Goal: Information Seeking & Learning: Learn about a topic

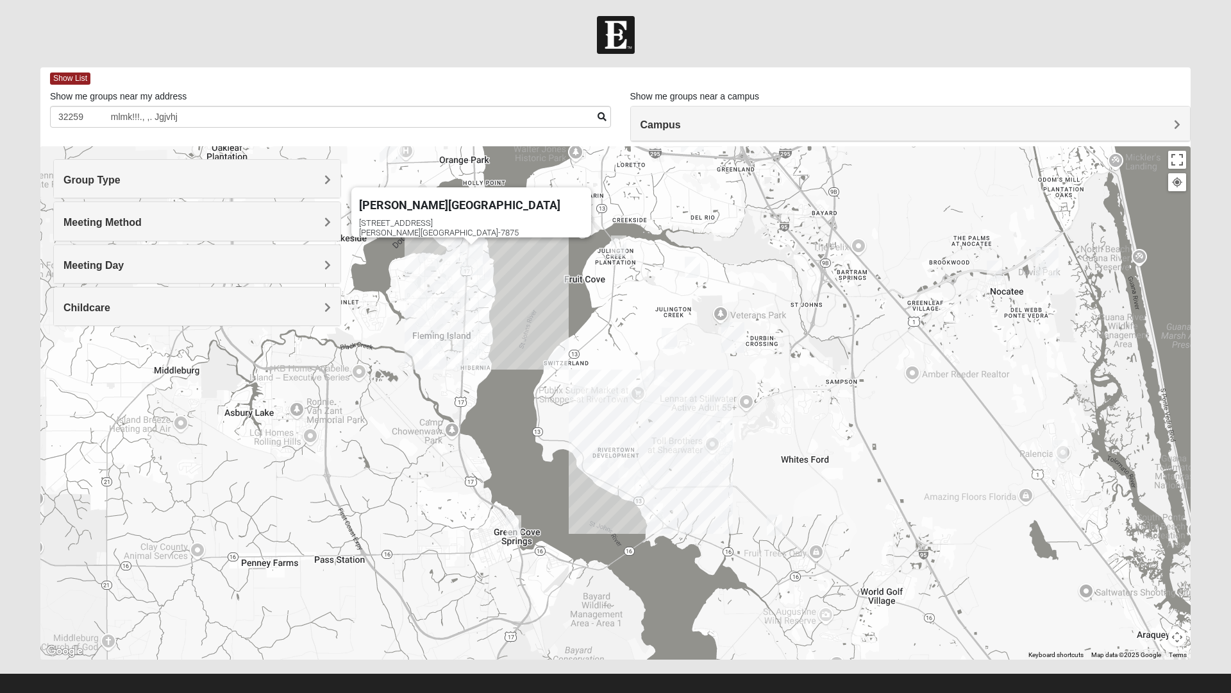
click at [618, 400] on div "[PERSON_NAME][GEOGRAPHIC_DATA] [STREET_ADDRESS][PERSON_NAME]" at bounding box center [615, 402] width 1150 height 513
click at [623, 390] on div "[PERSON_NAME][GEOGRAPHIC_DATA] [STREET_ADDRESS][PERSON_NAME]" at bounding box center [615, 402] width 1150 height 513
click at [609, 391] on div "[PERSON_NAME][GEOGRAPHIC_DATA] [STREET_ADDRESS][PERSON_NAME]" at bounding box center [615, 402] width 1150 height 513
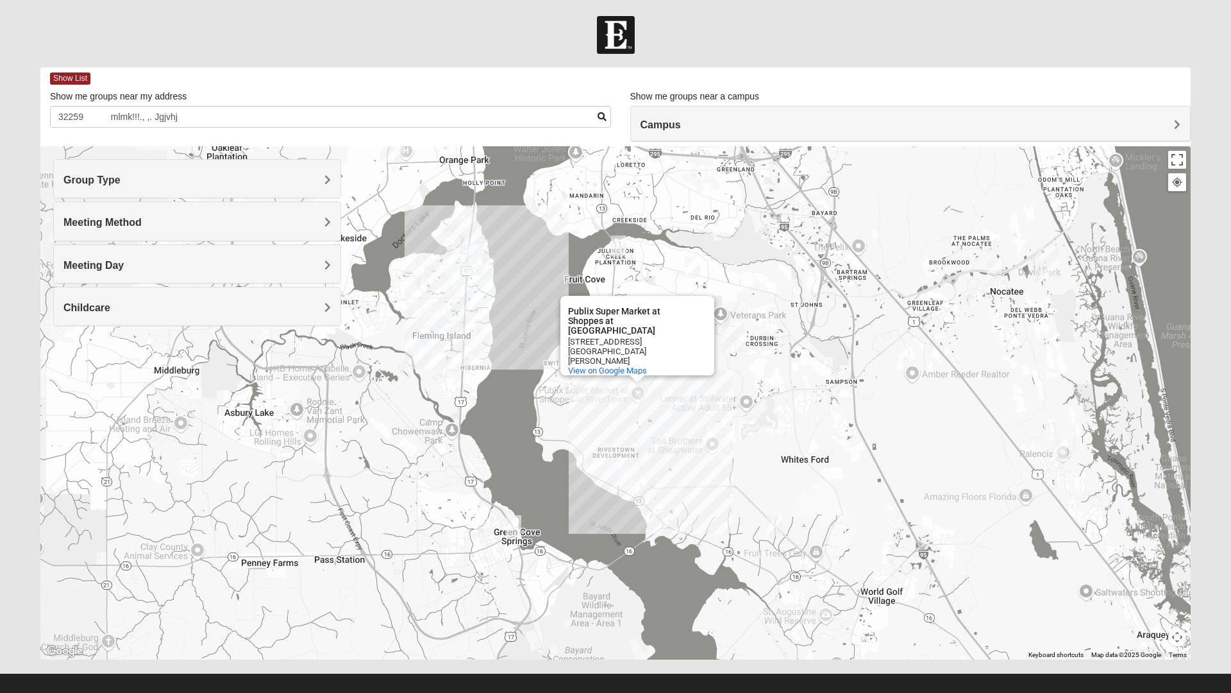
click at [721, 344] on img "St. Johns" at bounding box center [732, 337] width 33 height 41
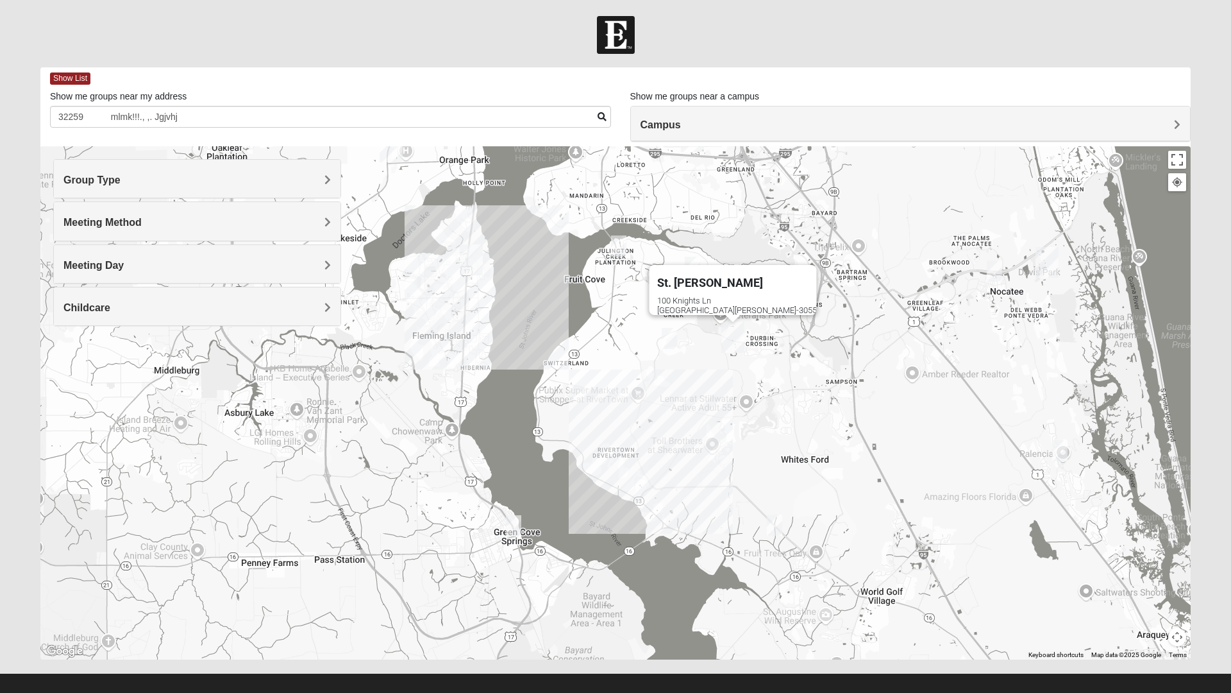
click at [786, 529] on img "Mens Dixon/Monday 32092" at bounding box center [775, 524] width 26 height 31
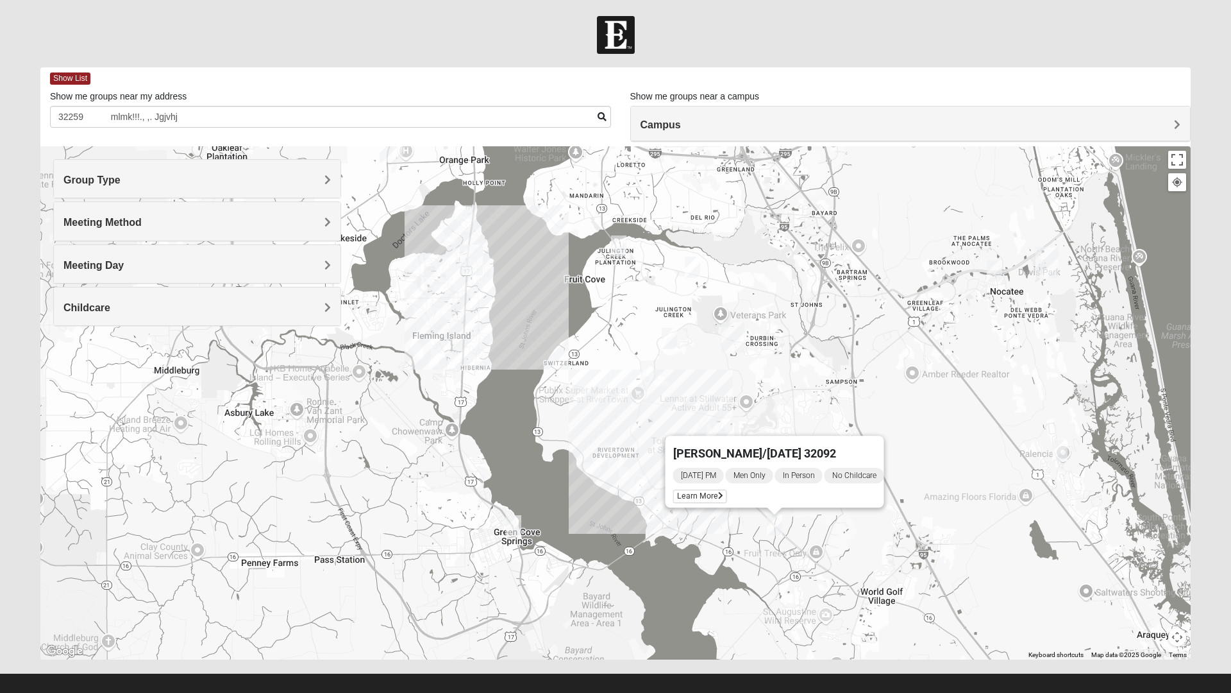
click at [778, 532] on img "Mens Dixon/Monday 32092" at bounding box center [775, 524] width 26 height 31
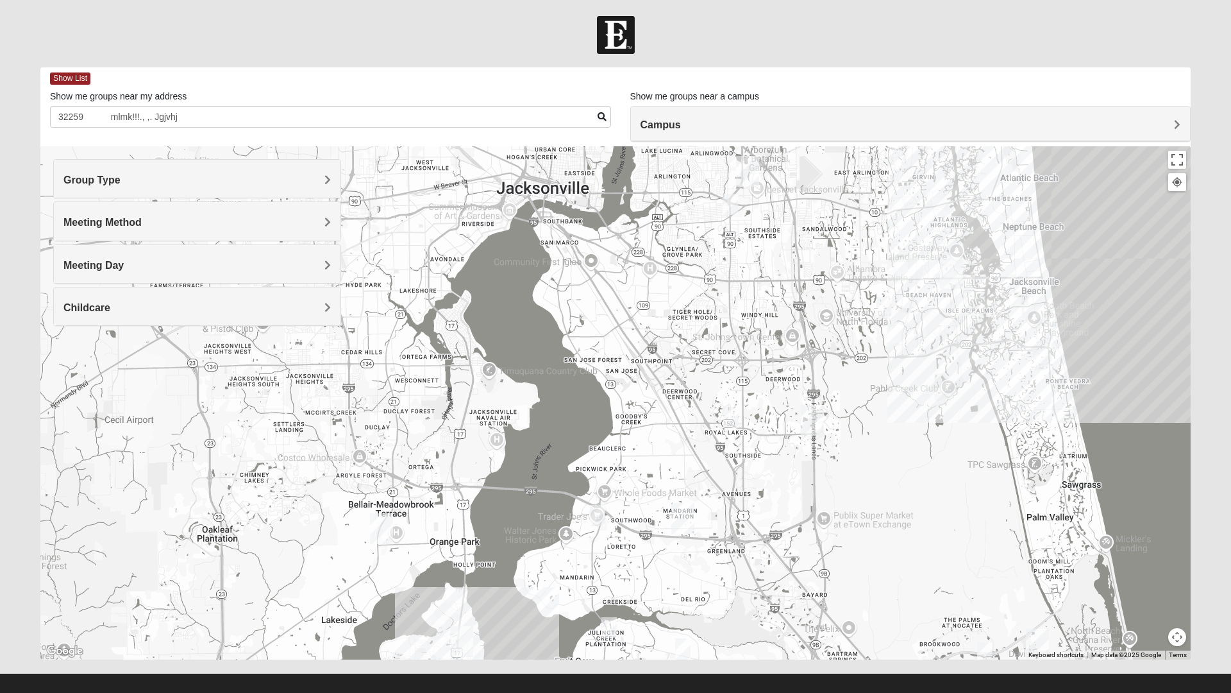
scroll to position [13, 0]
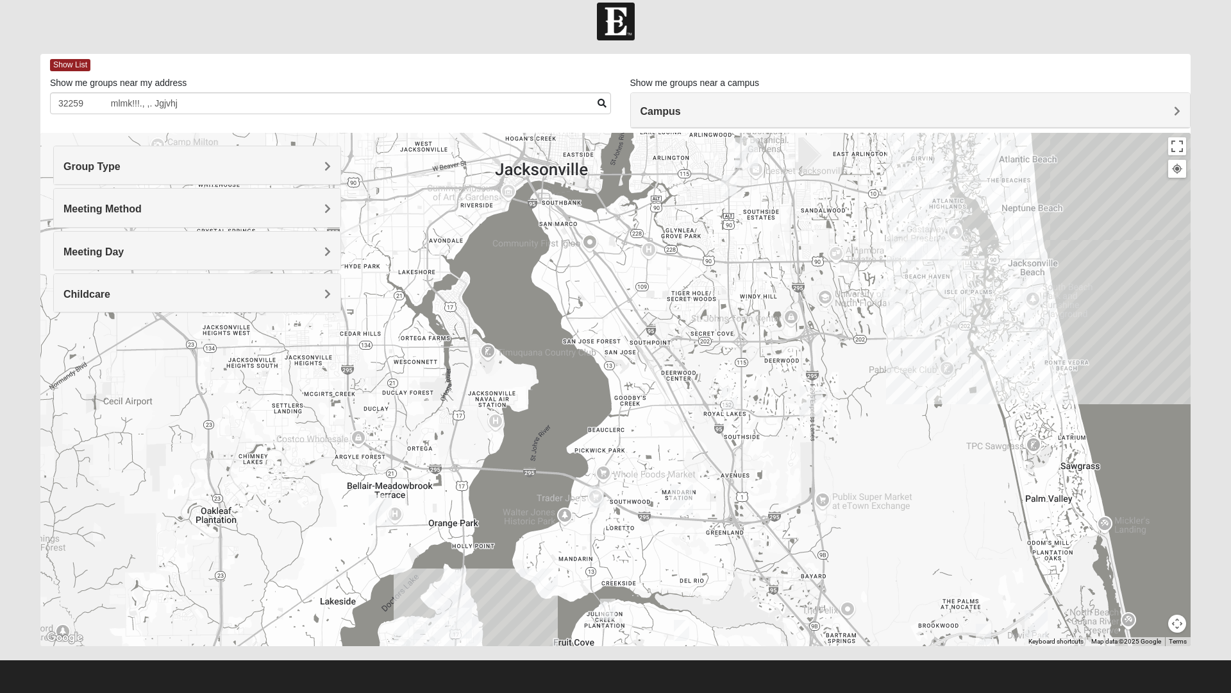
click at [706, 685] on footer at bounding box center [615, 676] width 1231 height 33
click at [648, 672] on footer at bounding box center [615, 676] width 1231 height 33
click at [678, 675] on footer at bounding box center [615, 676] width 1231 height 33
click at [672, 678] on footer at bounding box center [615, 676] width 1231 height 33
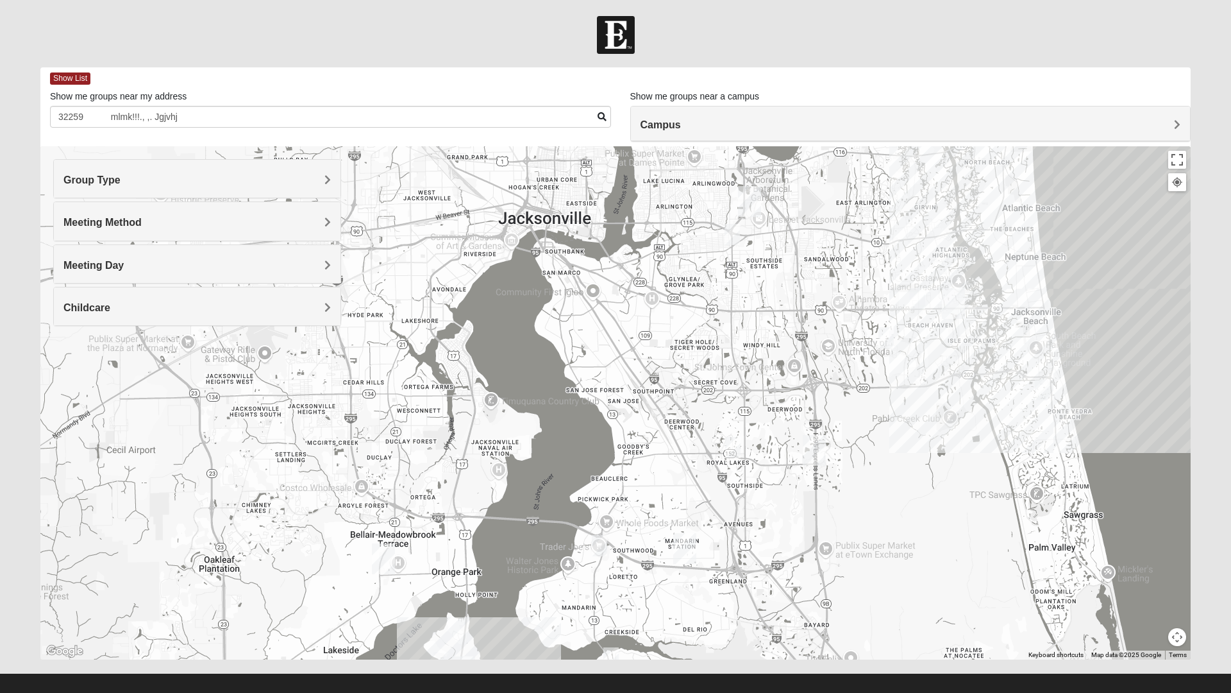
click at [1182, 637] on button "Map camera controls" at bounding box center [1177, 637] width 18 height 18
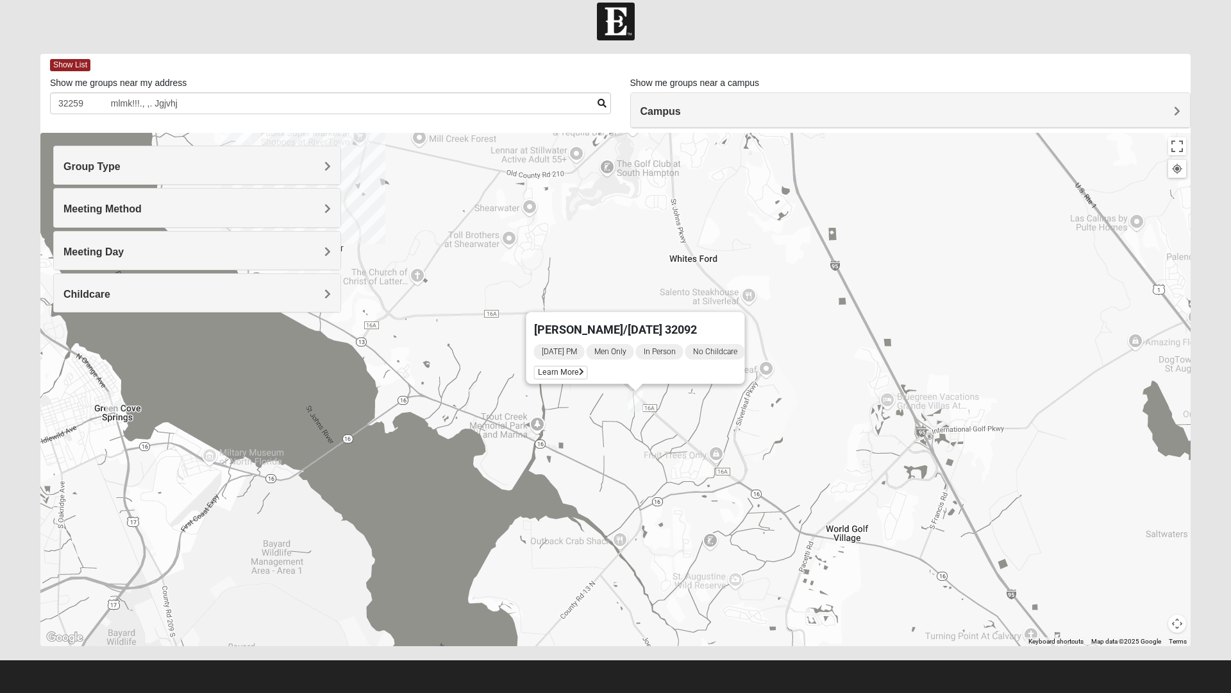
click at [270, 176] on div "Group Type" at bounding box center [197, 165] width 287 height 38
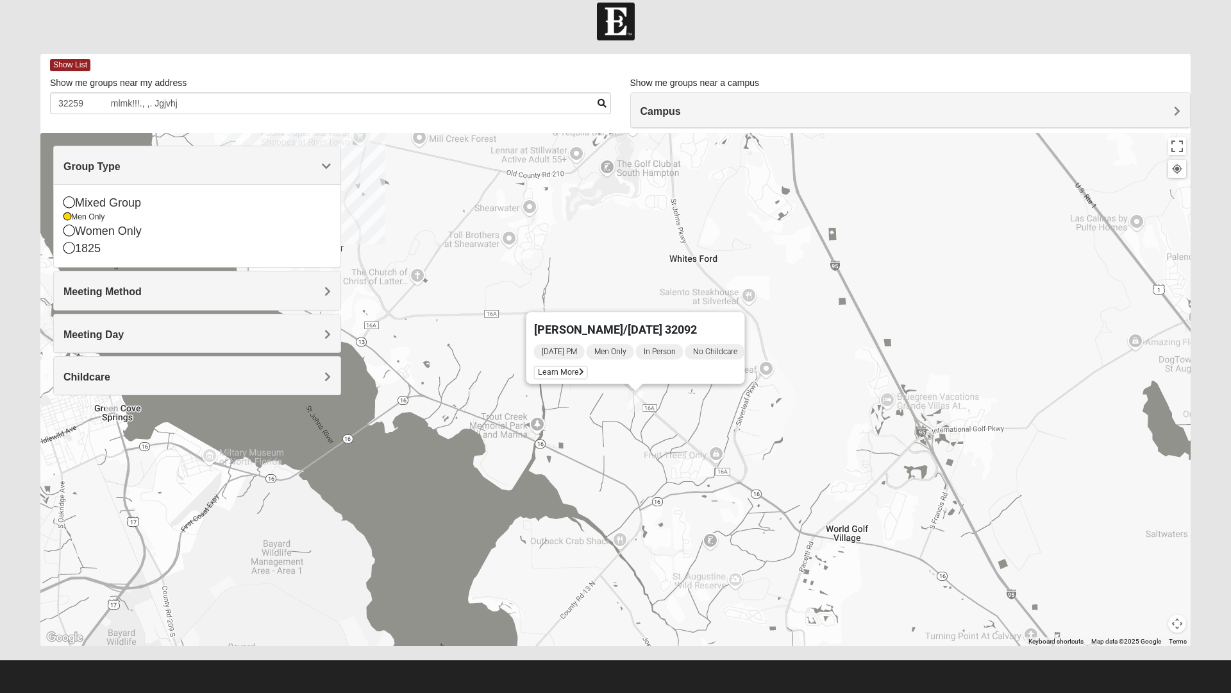
click at [74, 213] on div "Men Only" at bounding box center [196, 217] width 267 height 11
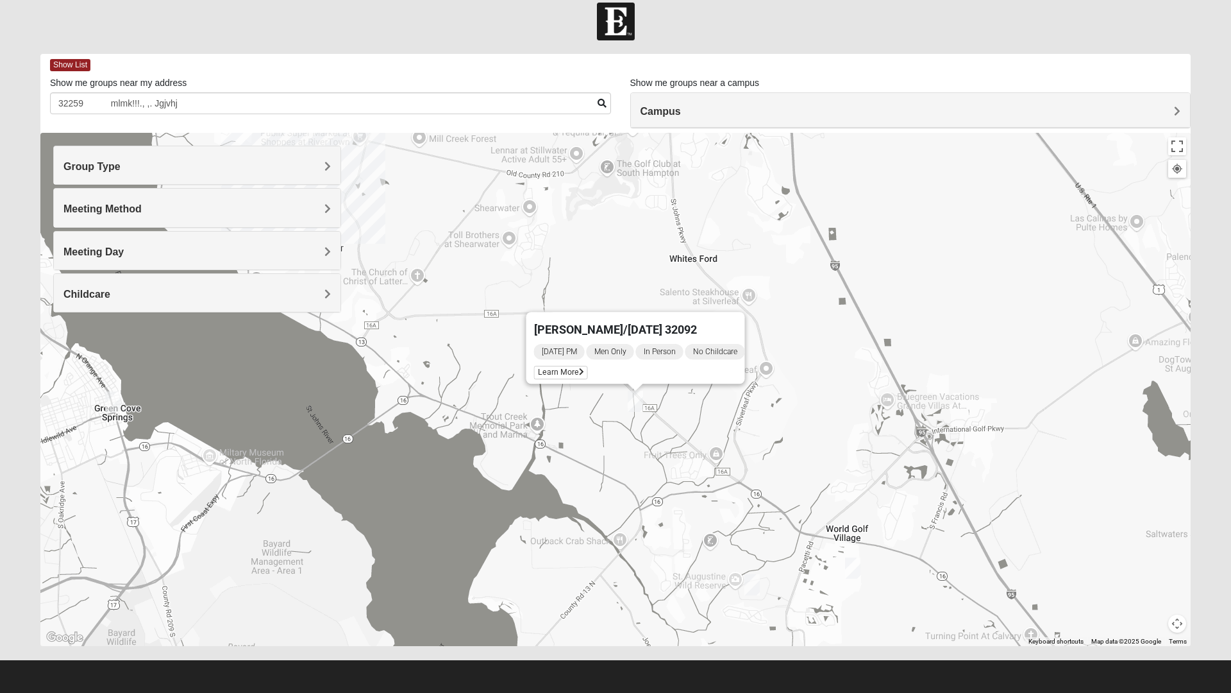
click at [265, 169] on h4 "Group Type" at bounding box center [196, 166] width 267 height 12
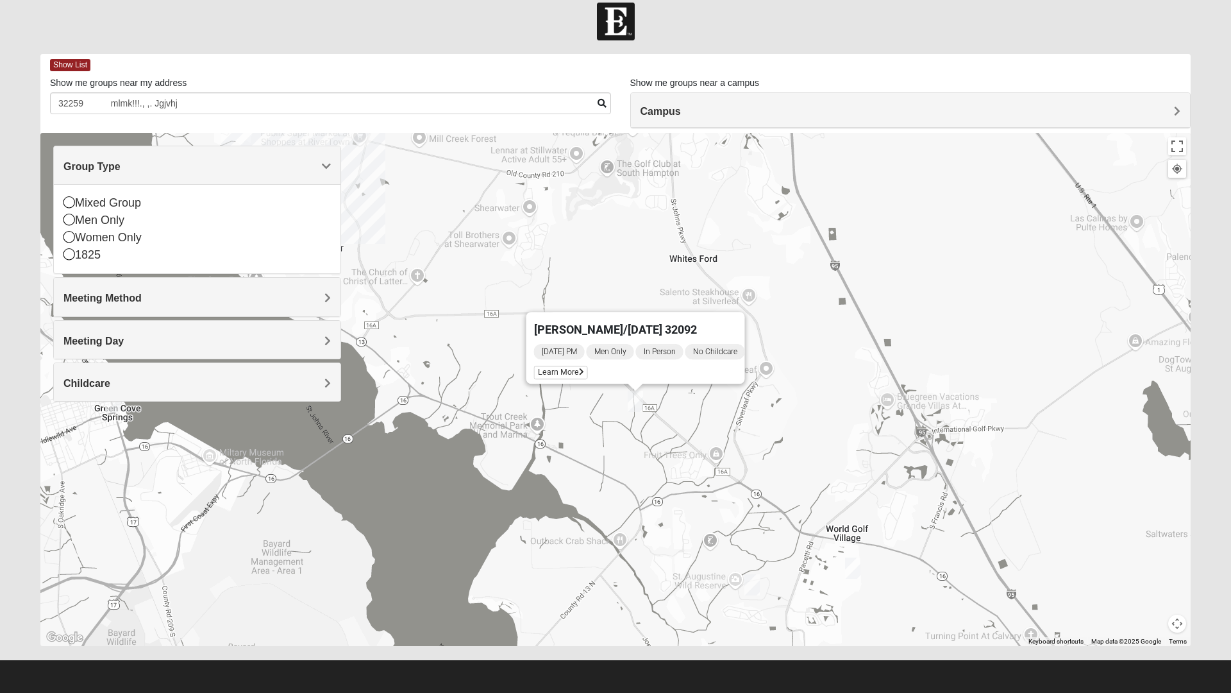
click at [79, 206] on div "Mixed Group" at bounding box center [196, 202] width 267 height 17
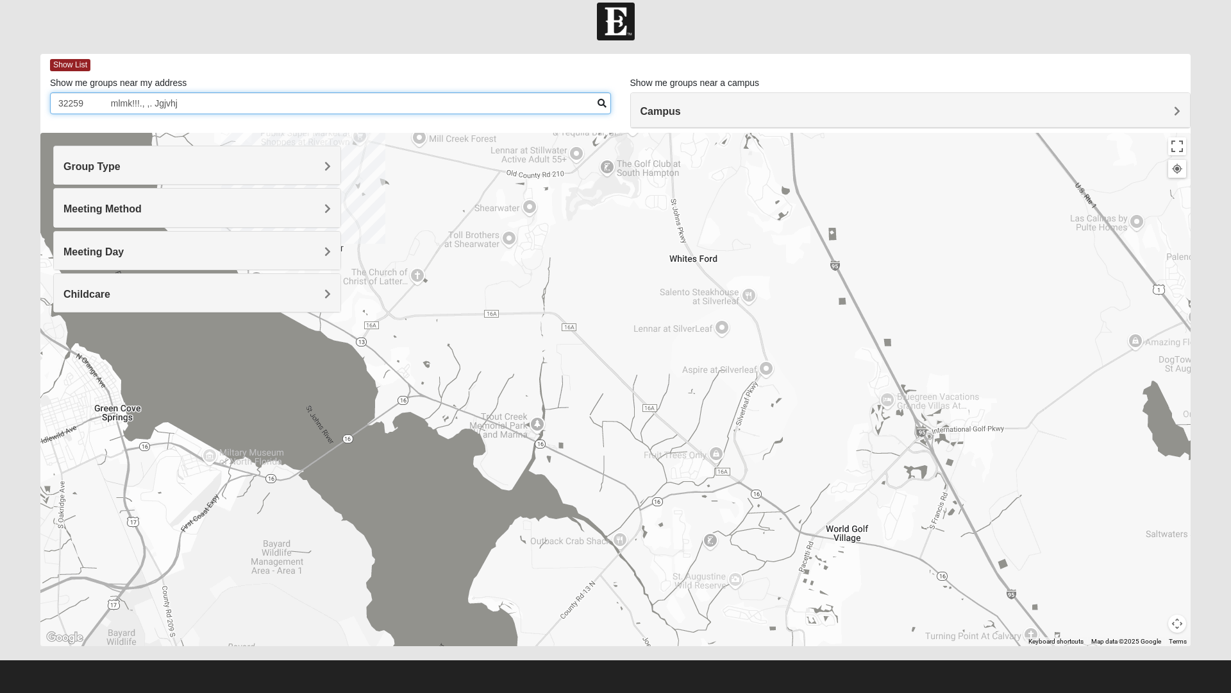
click at [215, 105] on input "32259 mlmk!!!., ,. Jgjvhj" at bounding box center [330, 103] width 561 height 22
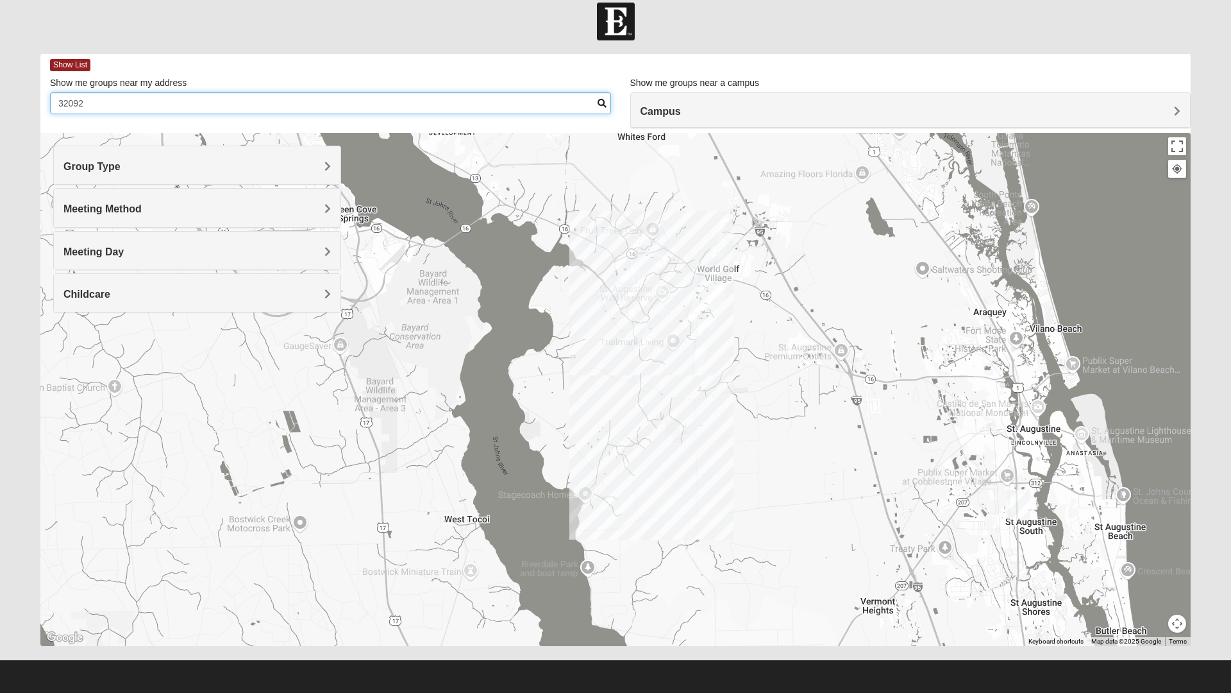
type input "32092"
click at [257, 170] on h4 "Group Type" at bounding box center [196, 166] width 267 height 12
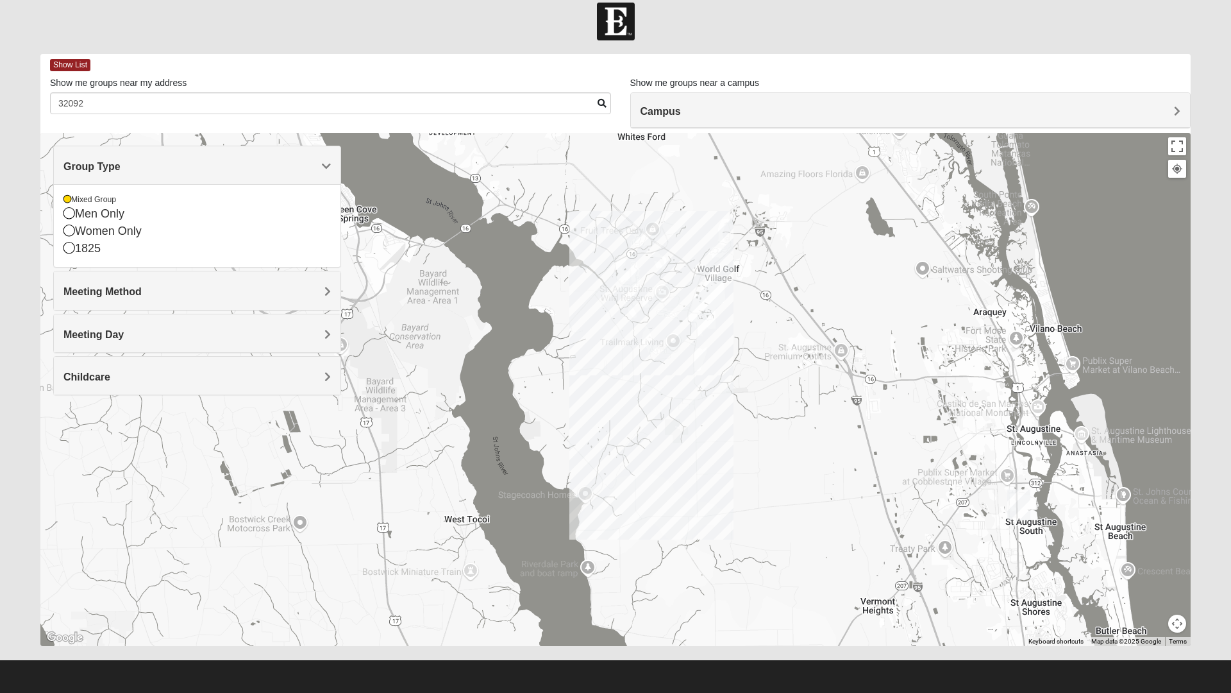
click at [304, 171] on h4 "Group Type" at bounding box center [196, 166] width 267 height 12
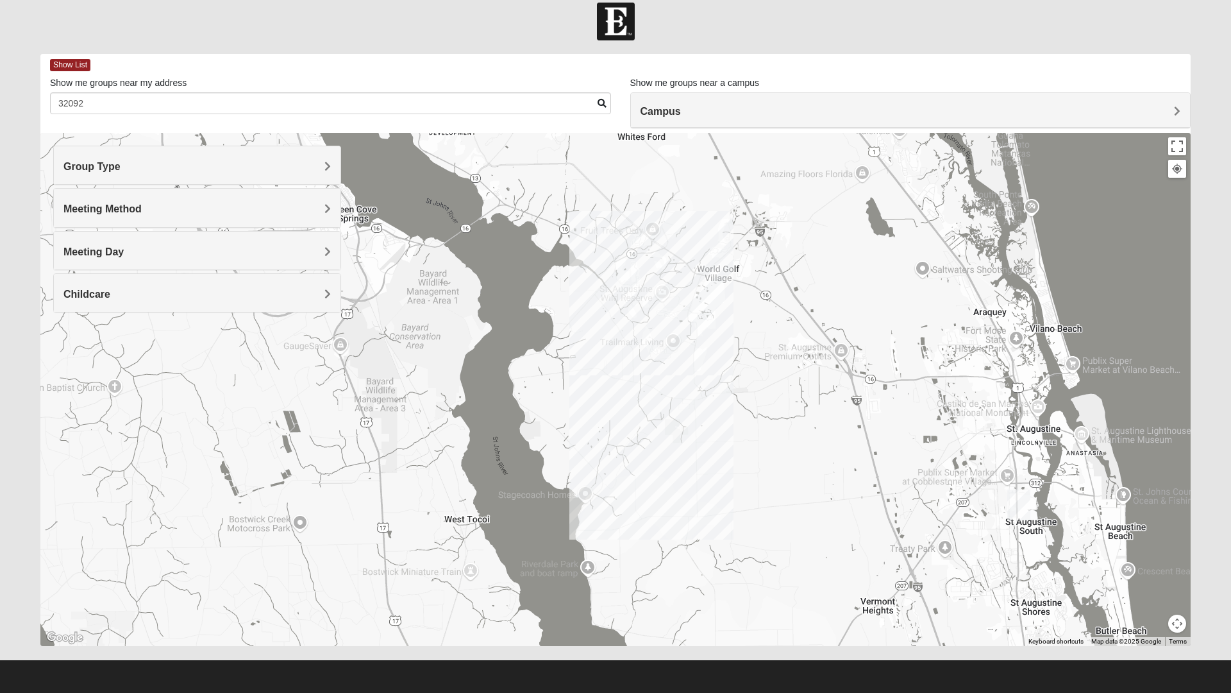
click at [214, 204] on h4 "Meeting Method" at bounding box center [196, 209] width 267 height 12
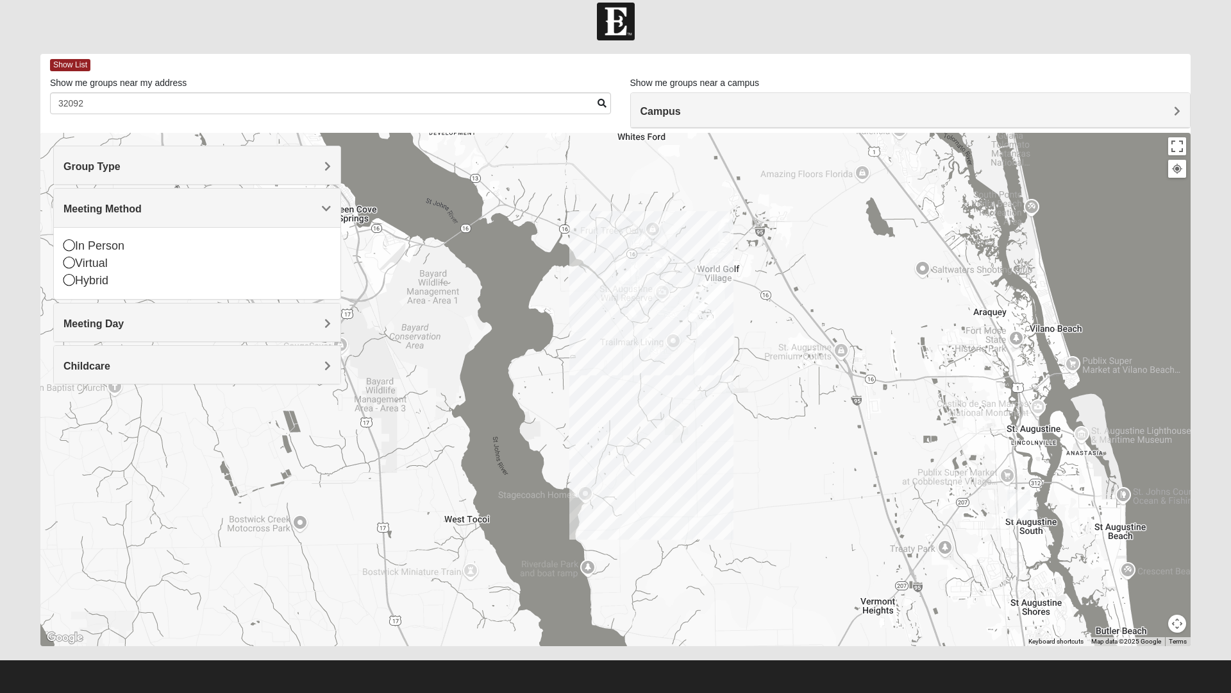
click at [79, 246] on div "In Person" at bounding box center [196, 245] width 267 height 17
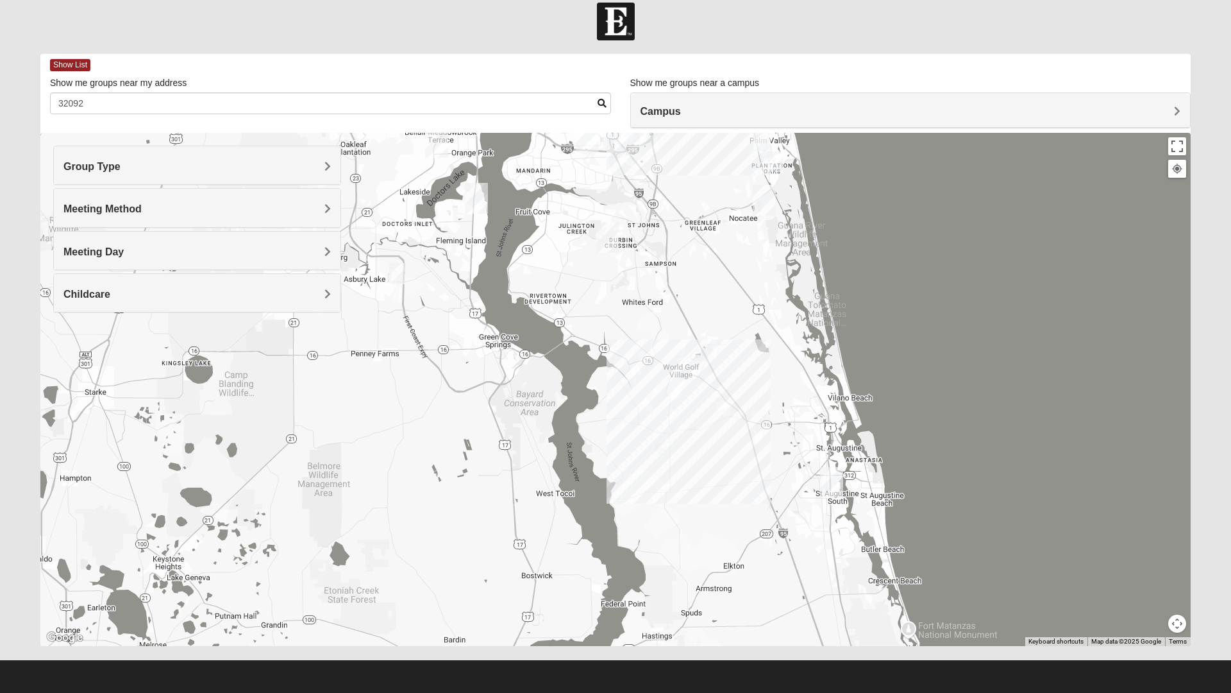
click at [898, 112] on h4 "Campus" at bounding box center [911, 111] width 541 height 12
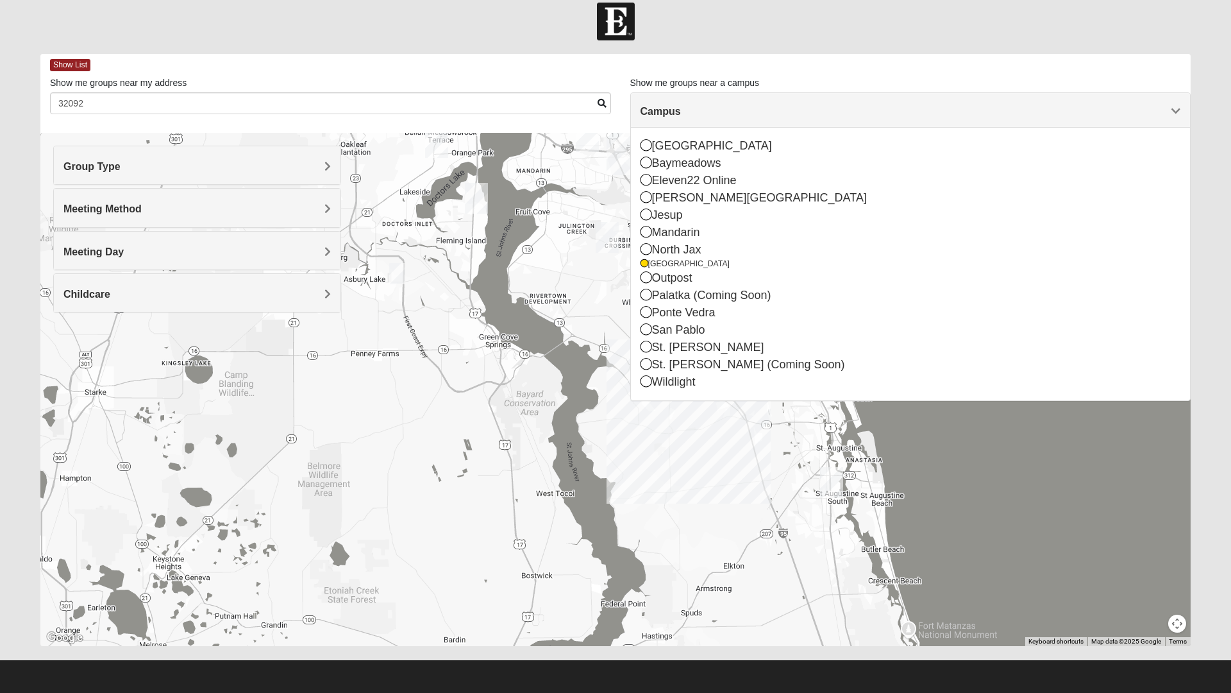
click at [653, 348] on div "St. [PERSON_NAME]" at bounding box center [911, 347] width 541 height 17
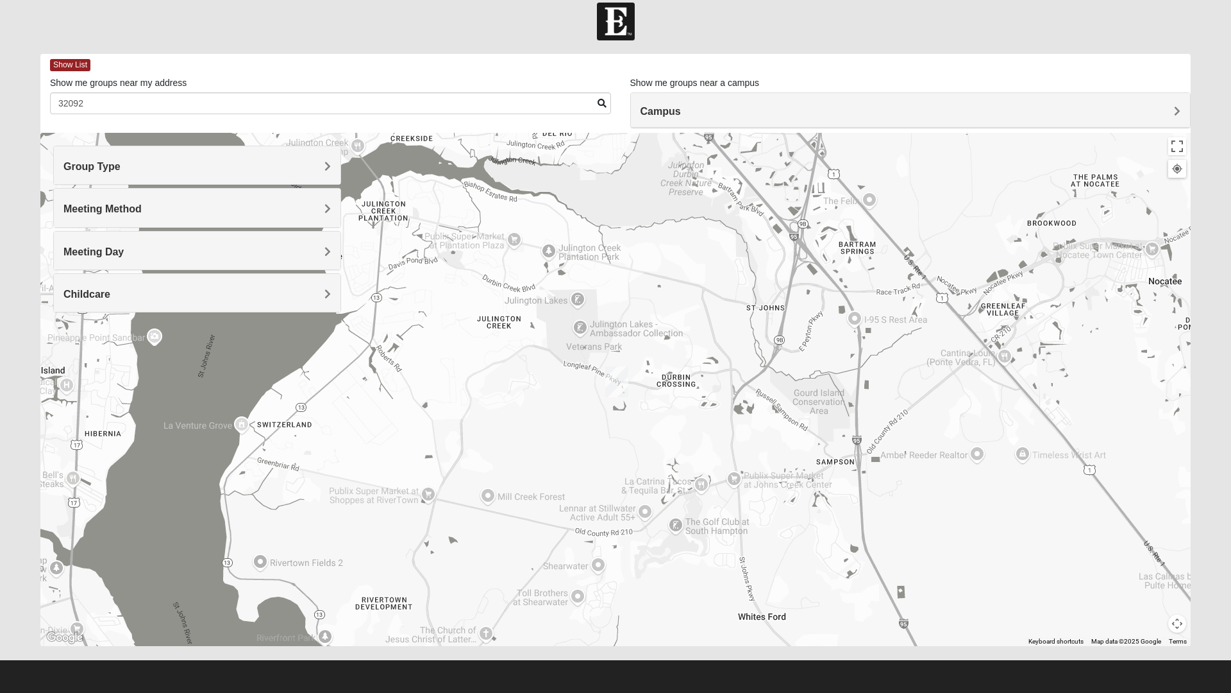
click at [292, 292] on h4 "Childcare" at bounding box center [196, 294] width 267 height 12
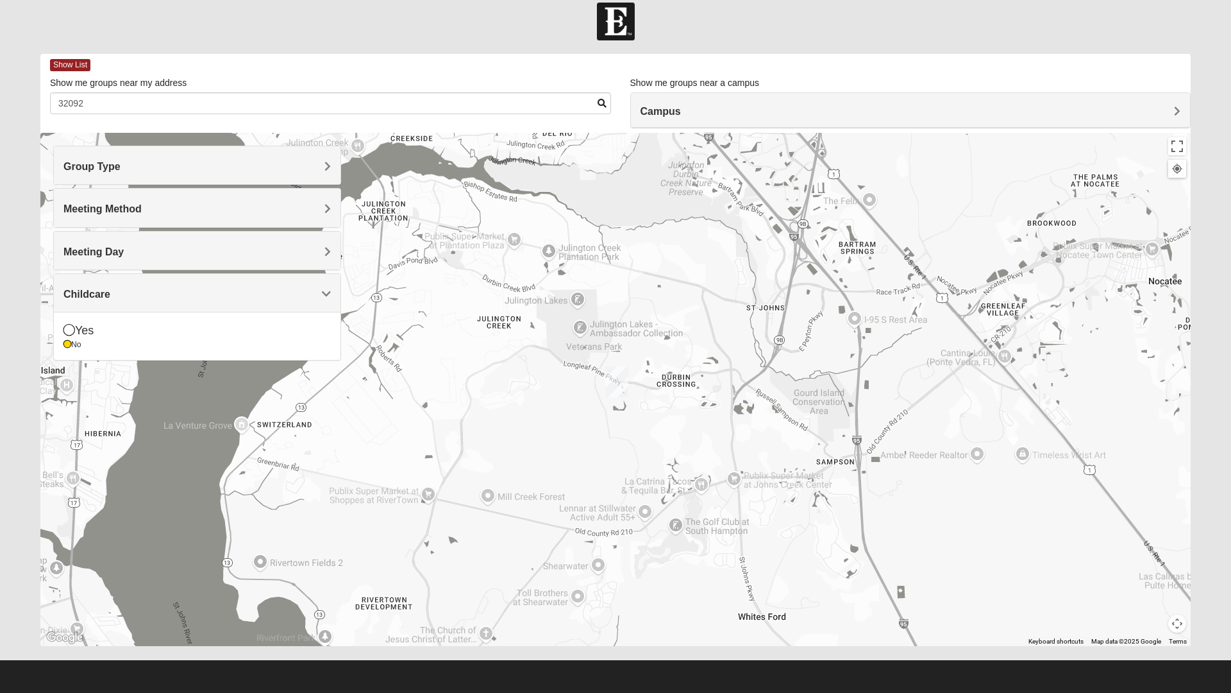
click at [309, 296] on h4 "Childcare" at bounding box center [196, 294] width 267 height 12
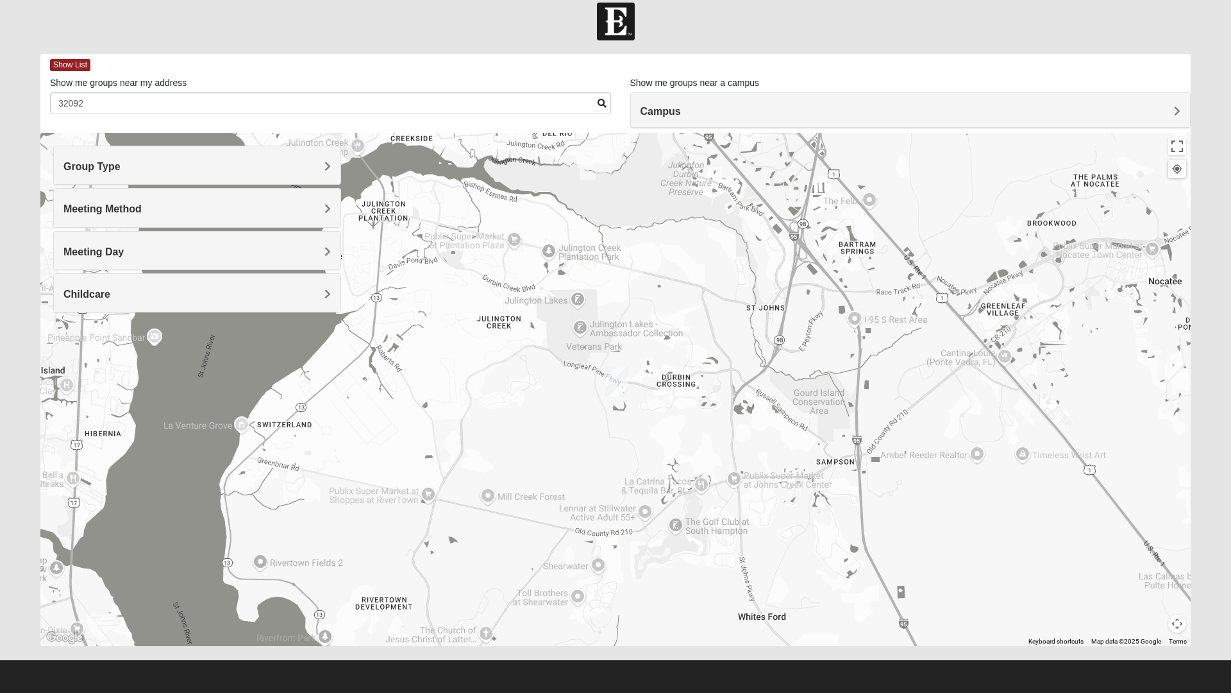
click at [304, 165] on h4 "Group Type" at bounding box center [196, 166] width 267 height 12
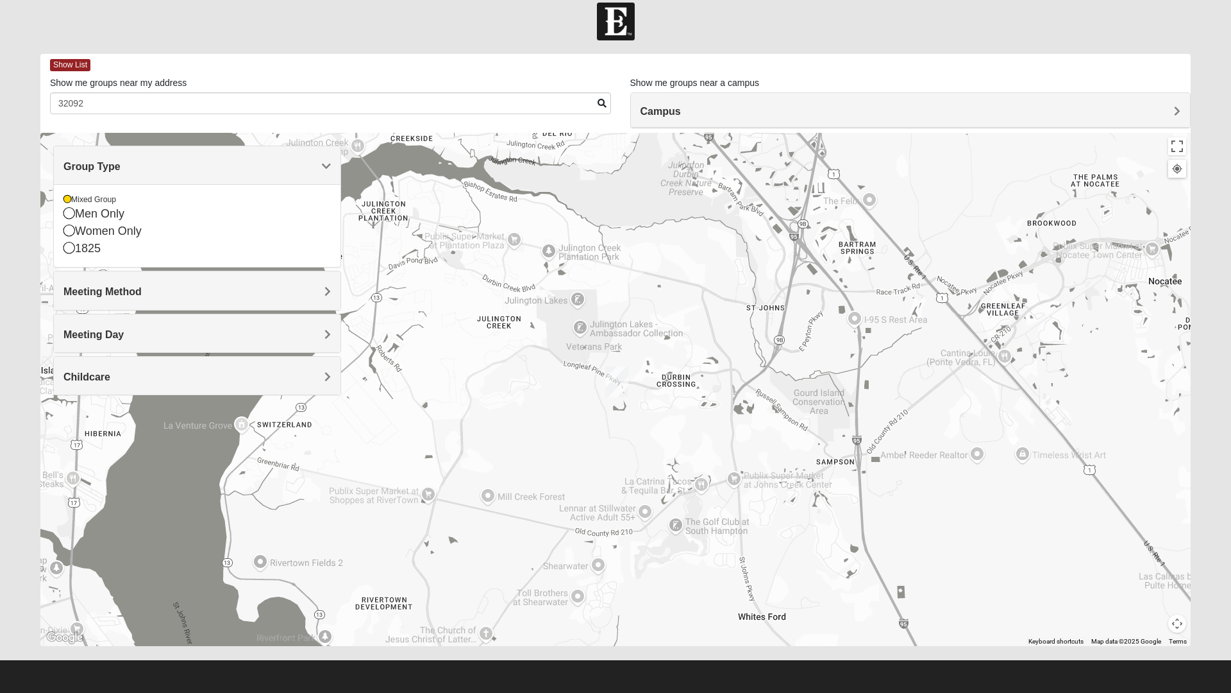
click at [302, 165] on h4 "Group Type" at bounding box center [196, 166] width 267 height 12
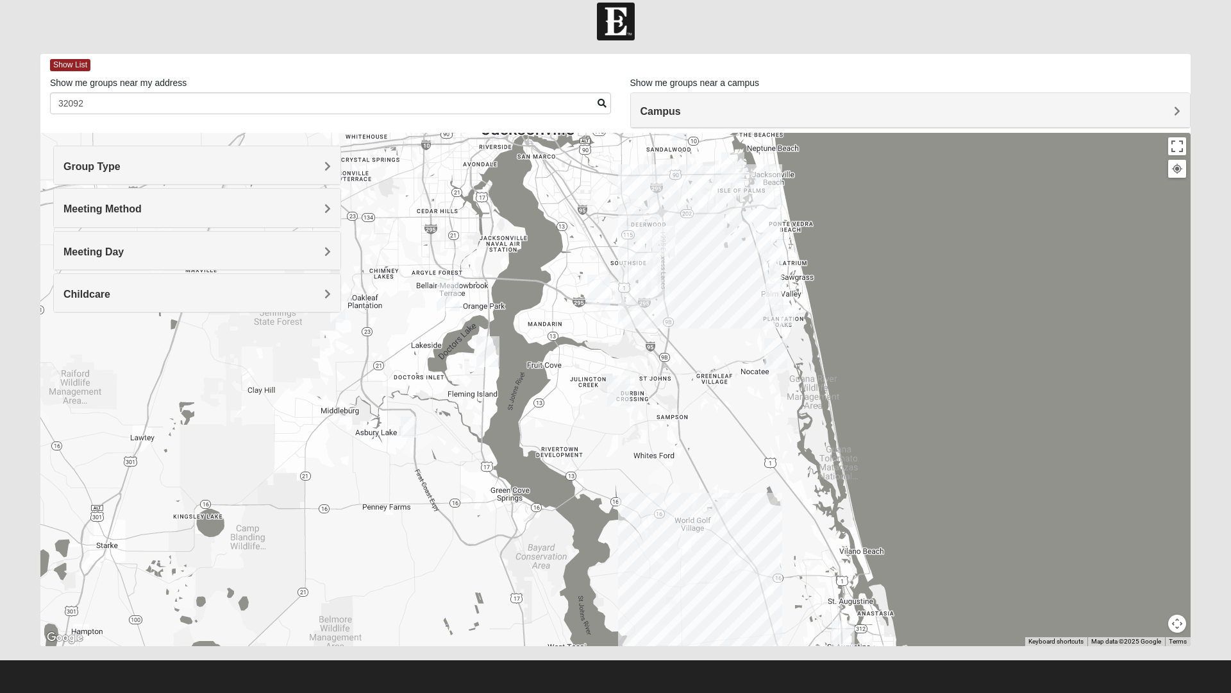
click at [764, 105] on div "Campus" at bounding box center [911, 110] width 560 height 35
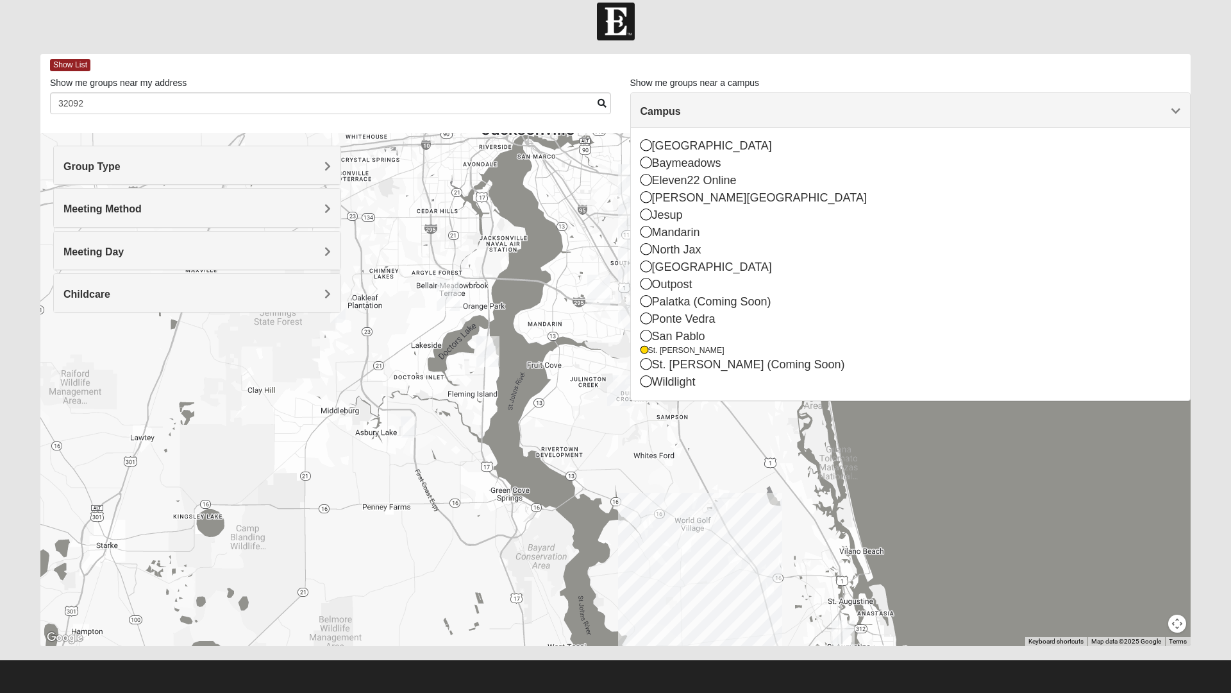
click at [225, 149] on div "Group Type" at bounding box center [197, 165] width 287 height 38
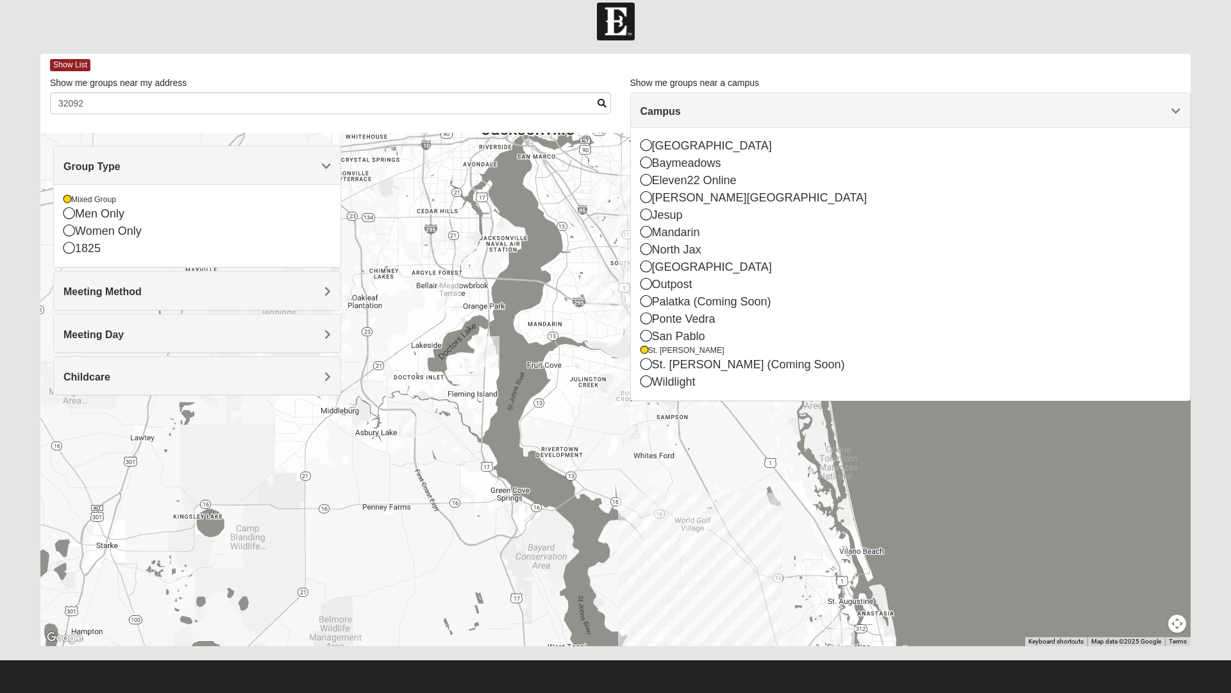
click at [317, 290] on h4 "Meeting Method" at bounding box center [196, 291] width 267 height 12
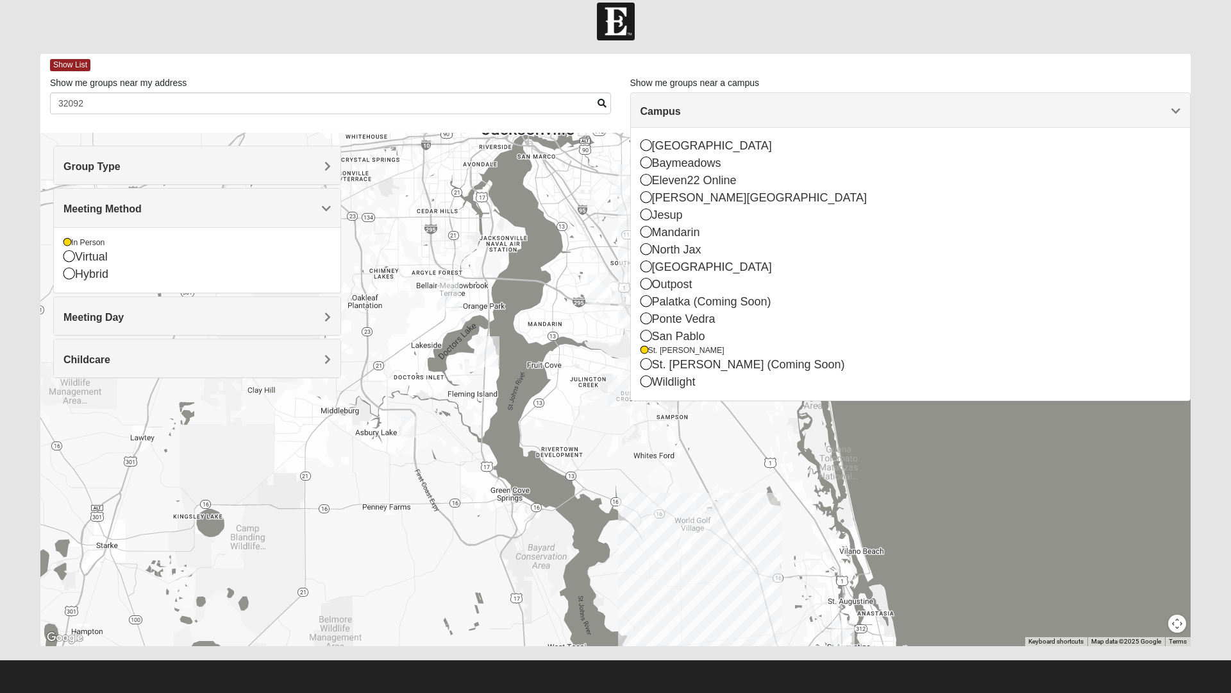
click at [294, 314] on h4 "Meeting Day" at bounding box center [196, 317] width 267 height 12
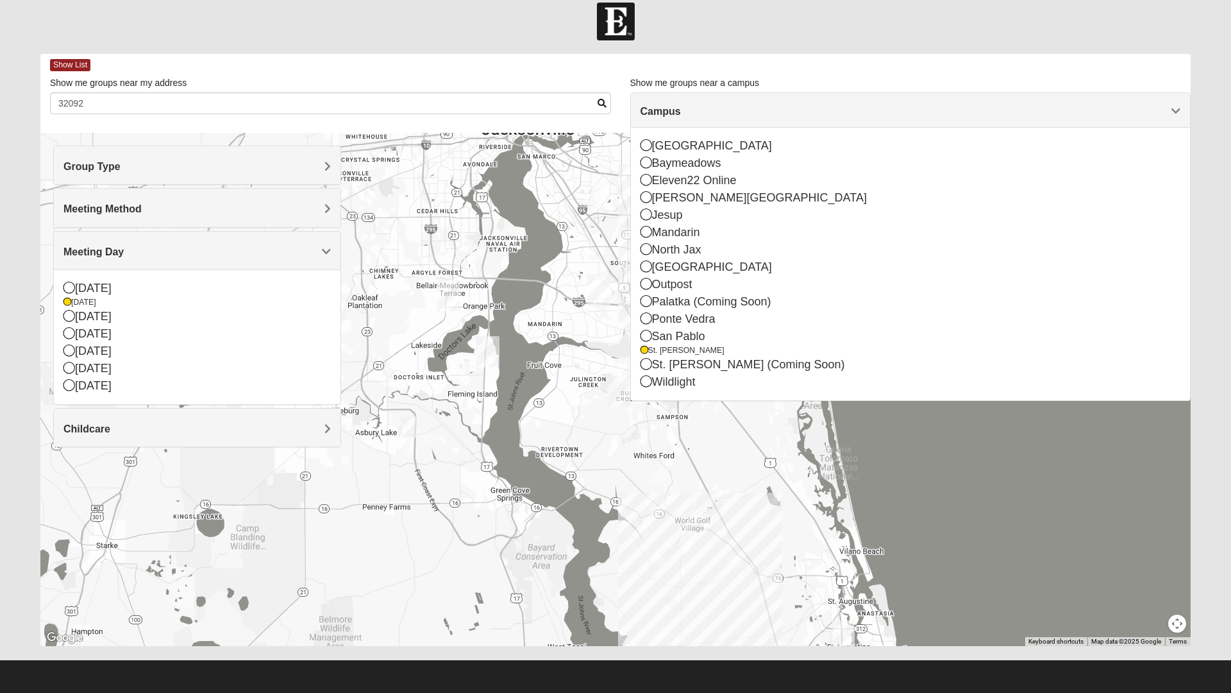
click at [78, 288] on div "[DATE]" at bounding box center [196, 288] width 267 height 17
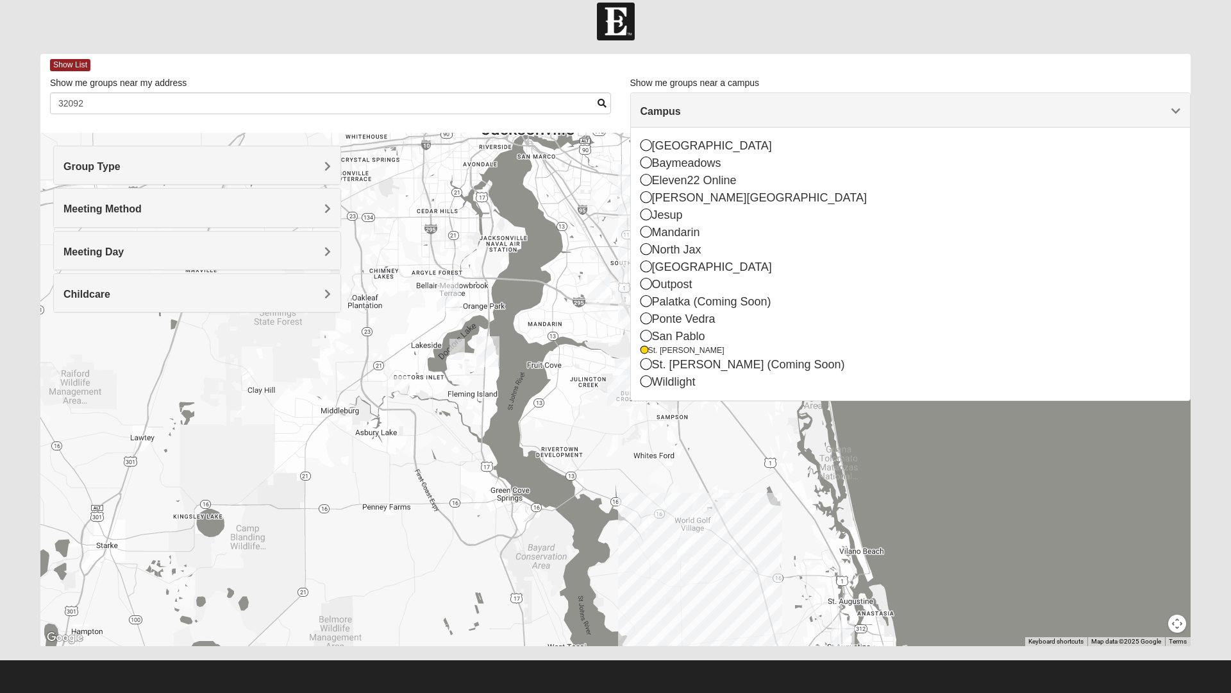
click at [72, 324] on div "Group Type Mixed Group Men Only Women Only 1825 Meeting Method In Person Virtua…" at bounding box center [197, 236] width 288 height 180
click at [176, 255] on h4 "Meeting Day" at bounding box center [196, 252] width 267 height 12
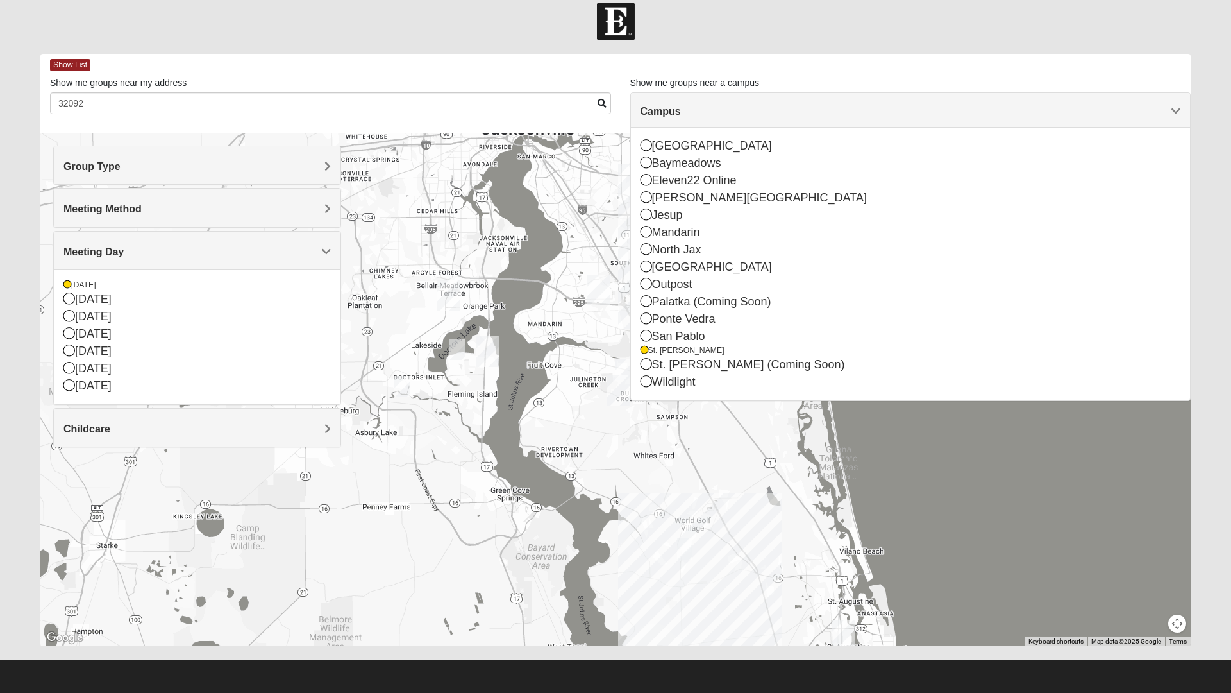
click at [988, 138] on div "[GEOGRAPHIC_DATA]" at bounding box center [911, 145] width 541 height 17
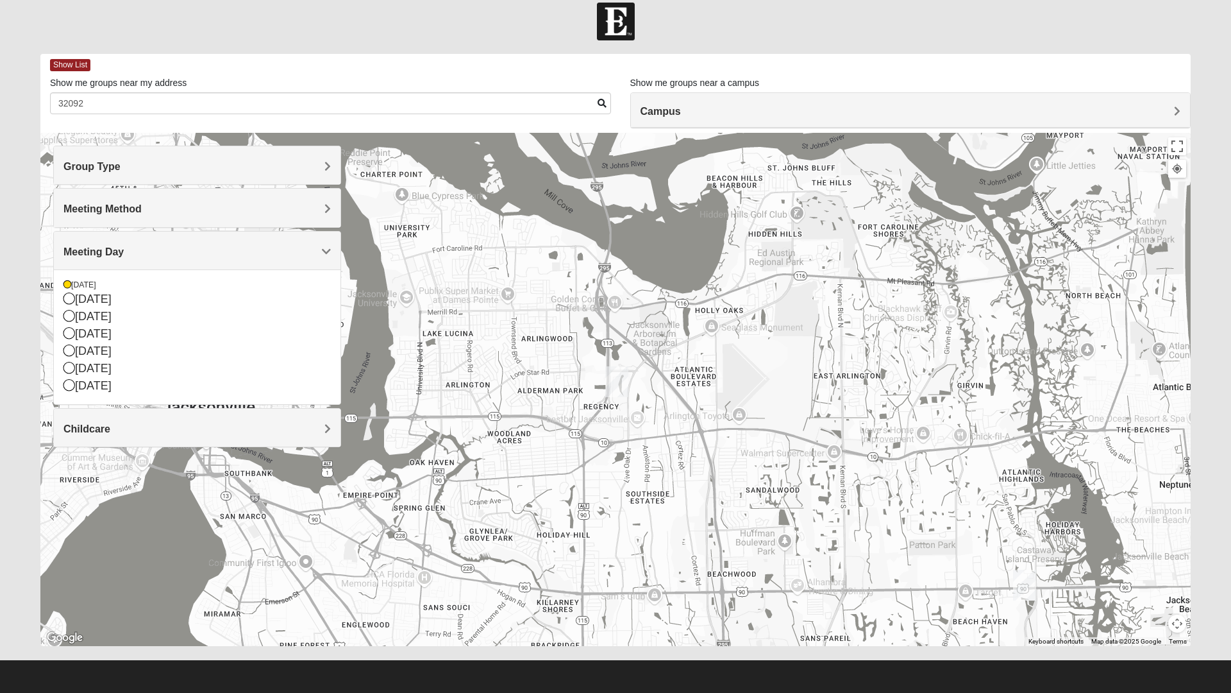
click at [74, 66] on span "Show List" at bounding box center [70, 65] width 40 height 12
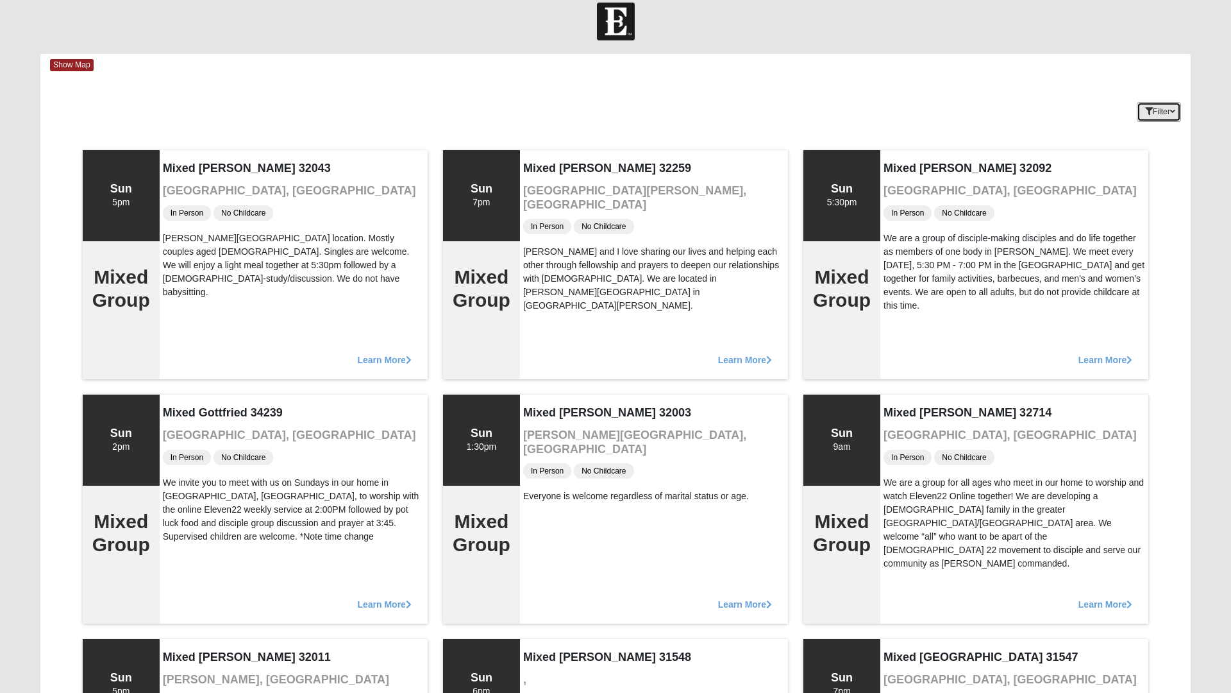
click at [1162, 114] on button "Filter" at bounding box center [1159, 112] width 44 height 20
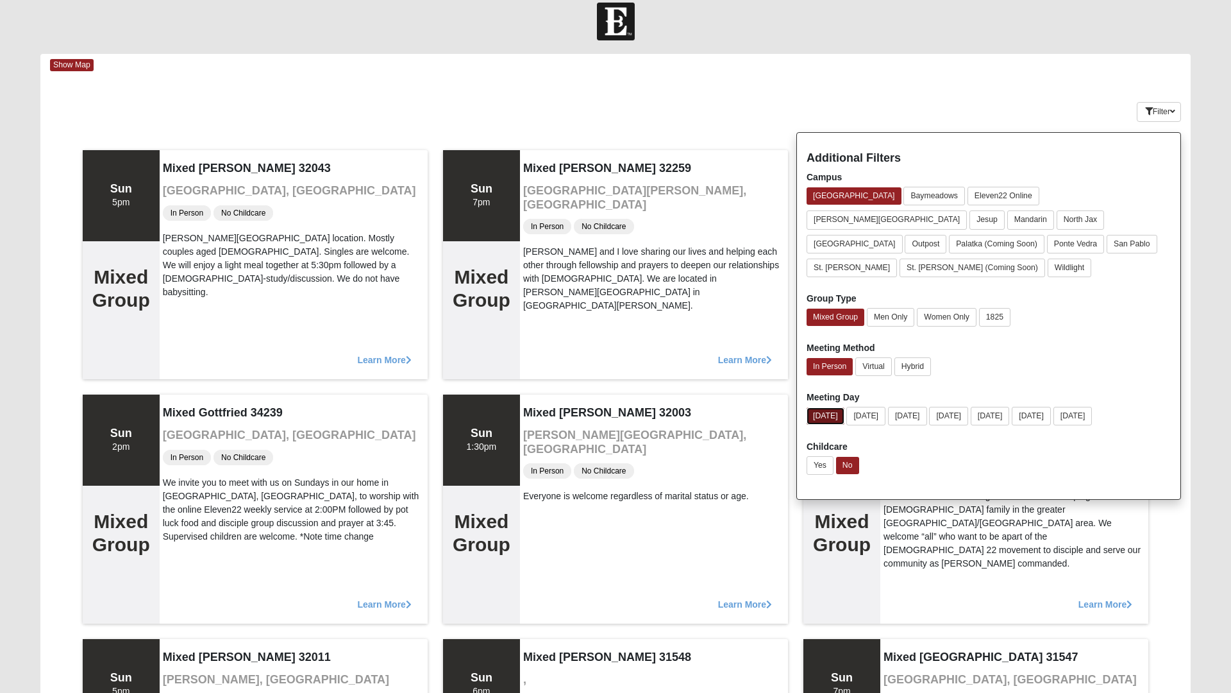
click at [837, 407] on button "[DATE]" at bounding box center [826, 415] width 38 height 17
click at [827, 407] on button "[DATE]" at bounding box center [826, 415] width 38 height 17
click at [829, 407] on button "[DATE]" at bounding box center [826, 415] width 38 height 17
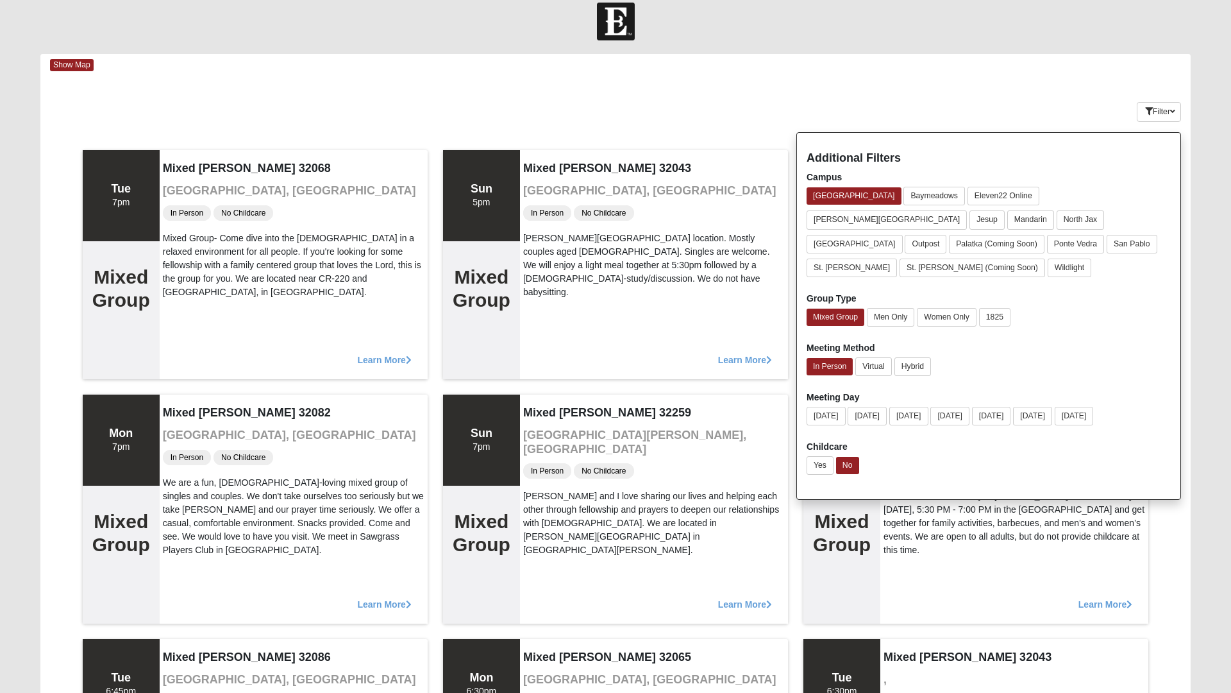
click at [1004, 76] on div "Show Map" at bounding box center [620, 65] width 1141 height 22
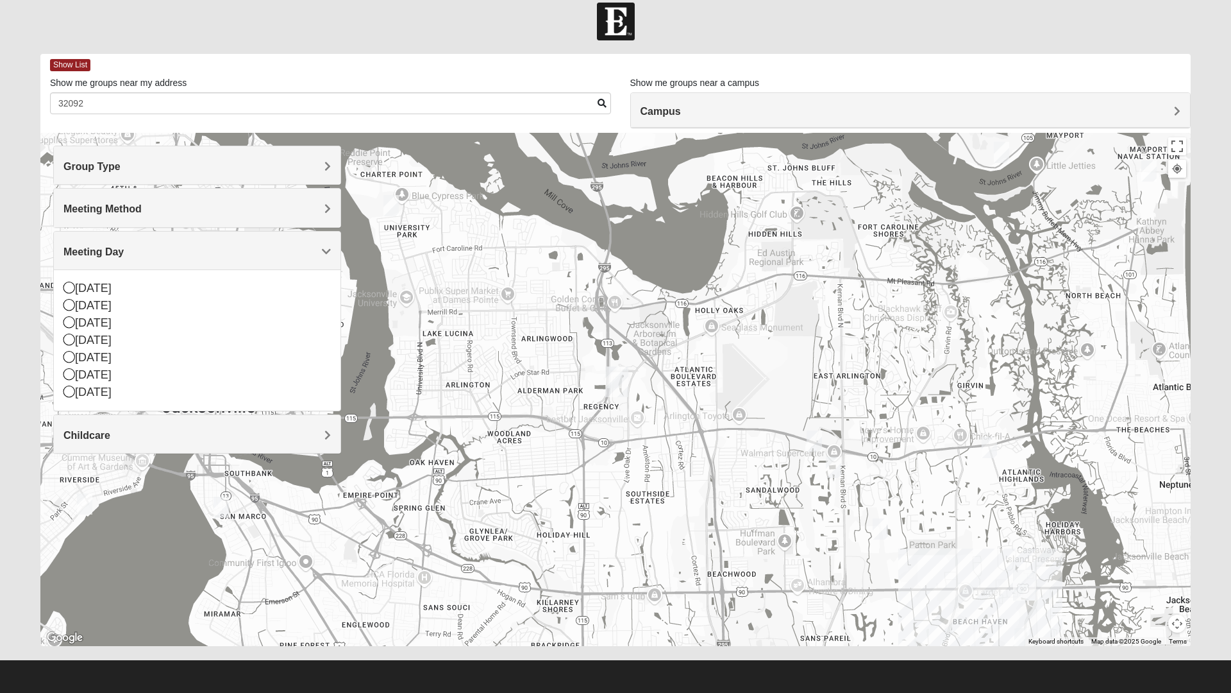
click at [247, 165] on h4 "Group Type" at bounding box center [196, 166] width 267 height 12
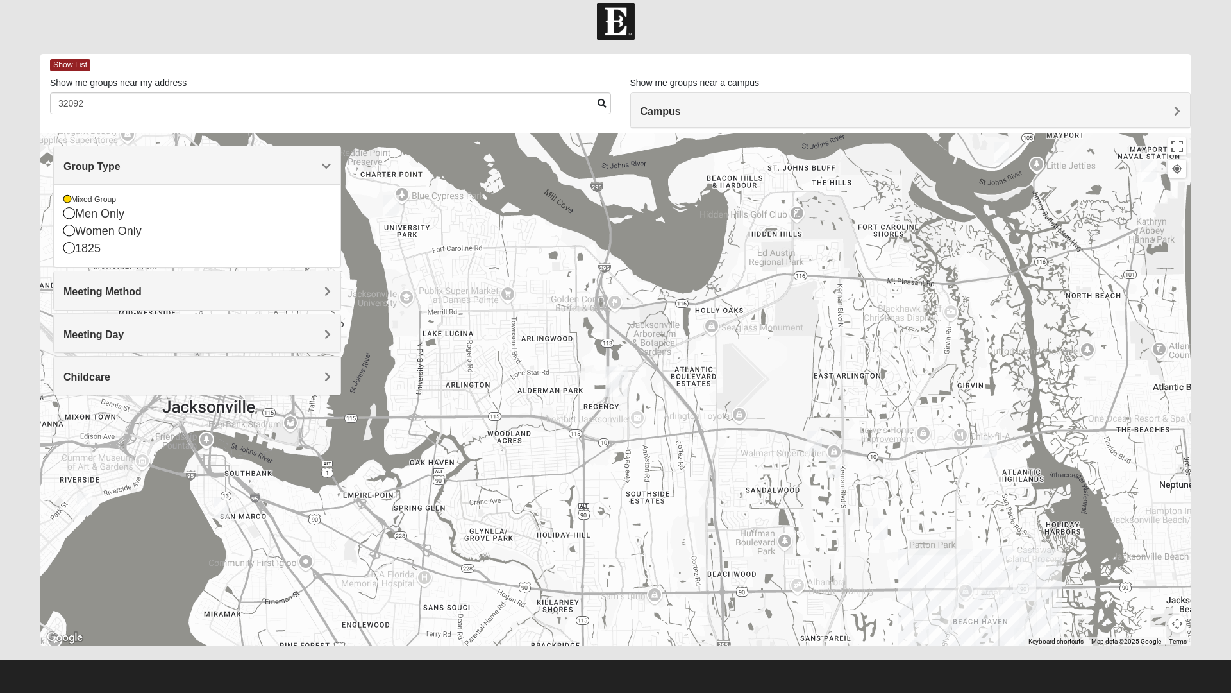
click at [276, 165] on h4 "Group Type" at bounding box center [196, 166] width 267 height 12
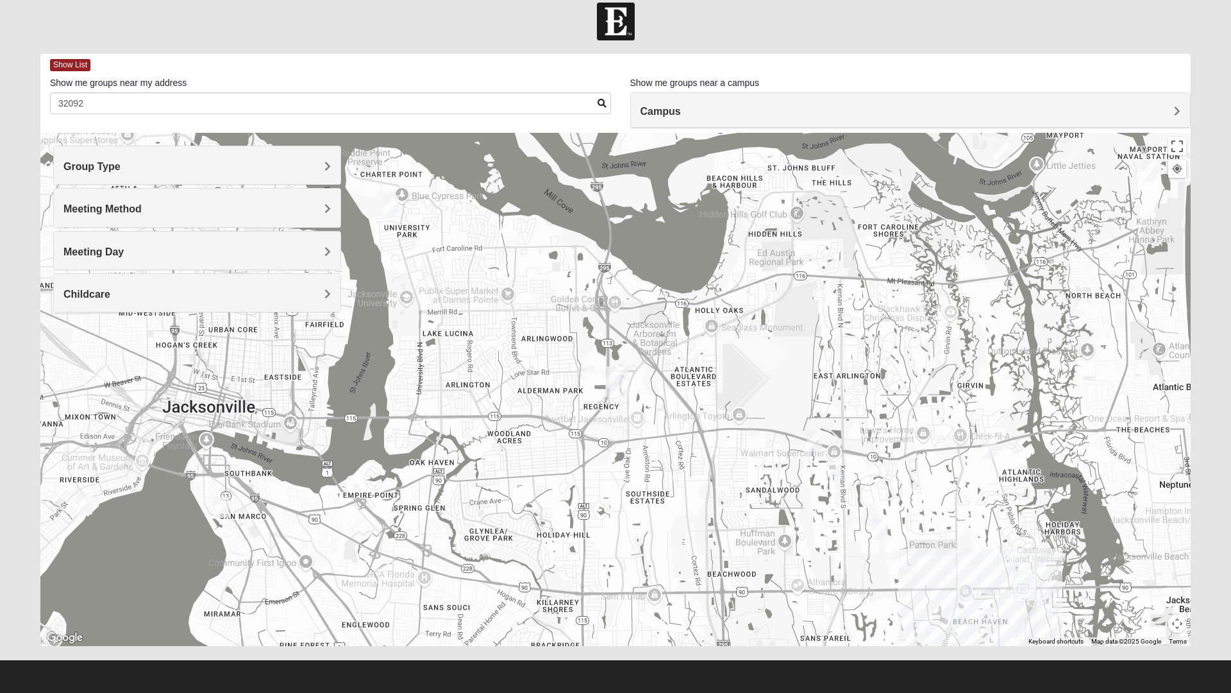
click at [281, 214] on h4 "Meeting Method" at bounding box center [196, 209] width 267 height 12
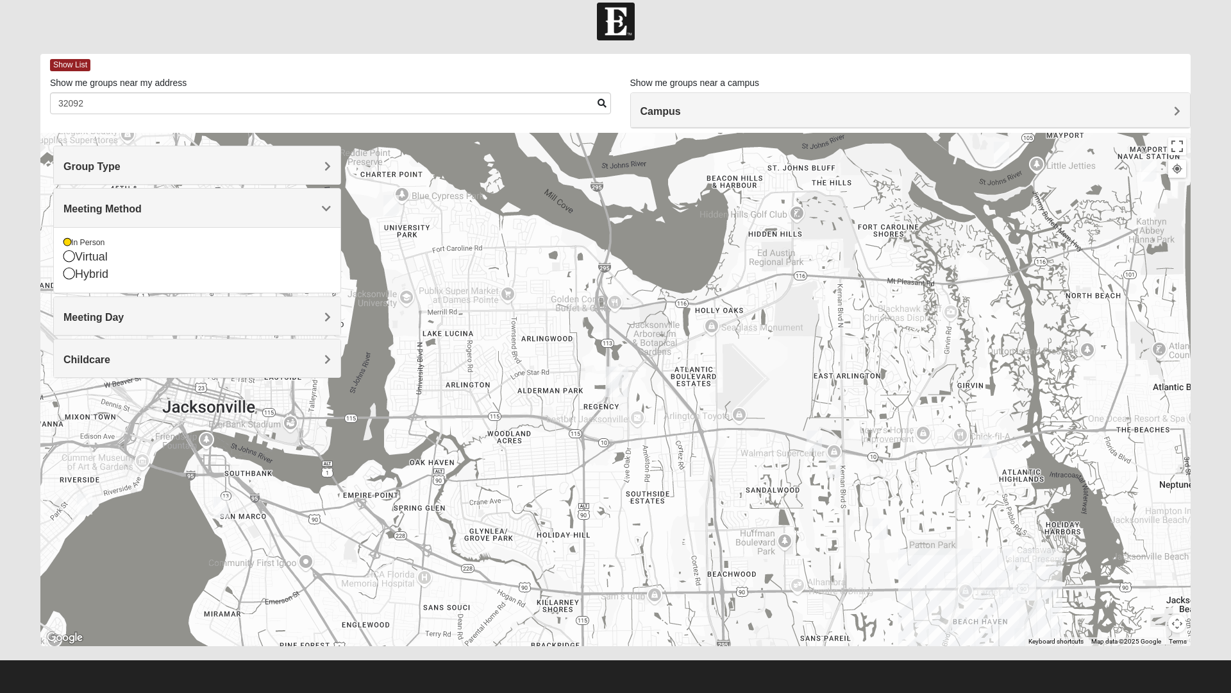
click at [298, 214] on h4 "Meeting Method" at bounding box center [196, 209] width 267 height 12
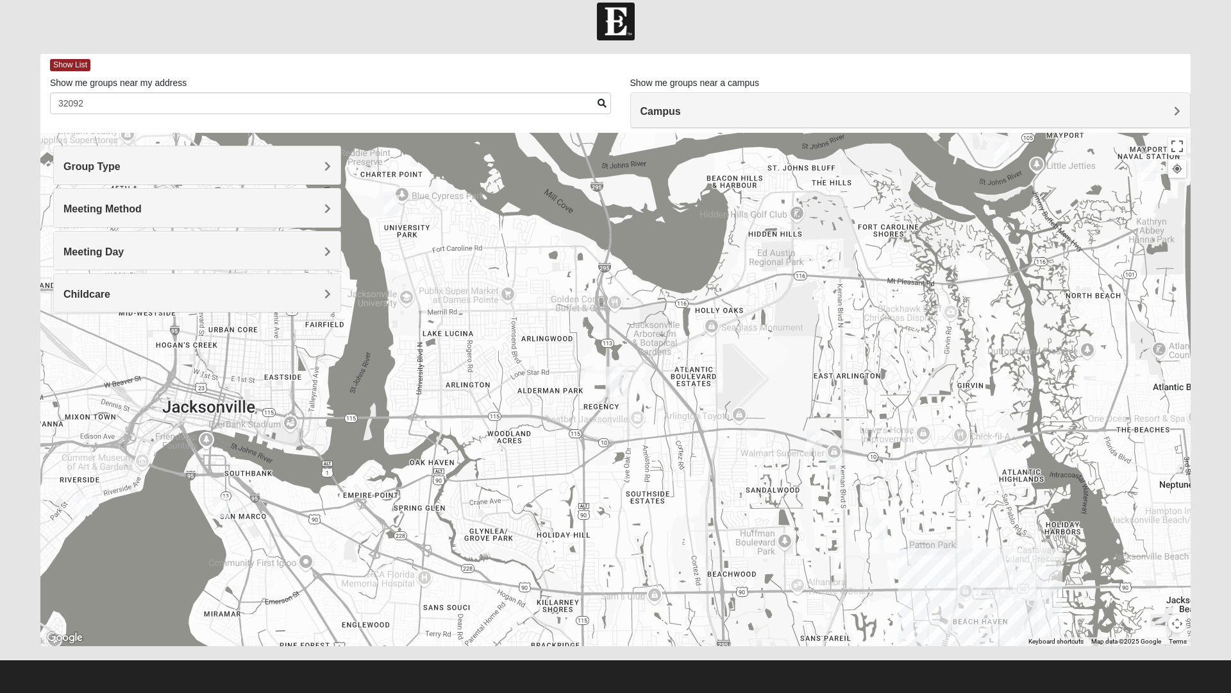
click at [299, 249] on h4 "Meeting Day" at bounding box center [196, 252] width 267 height 12
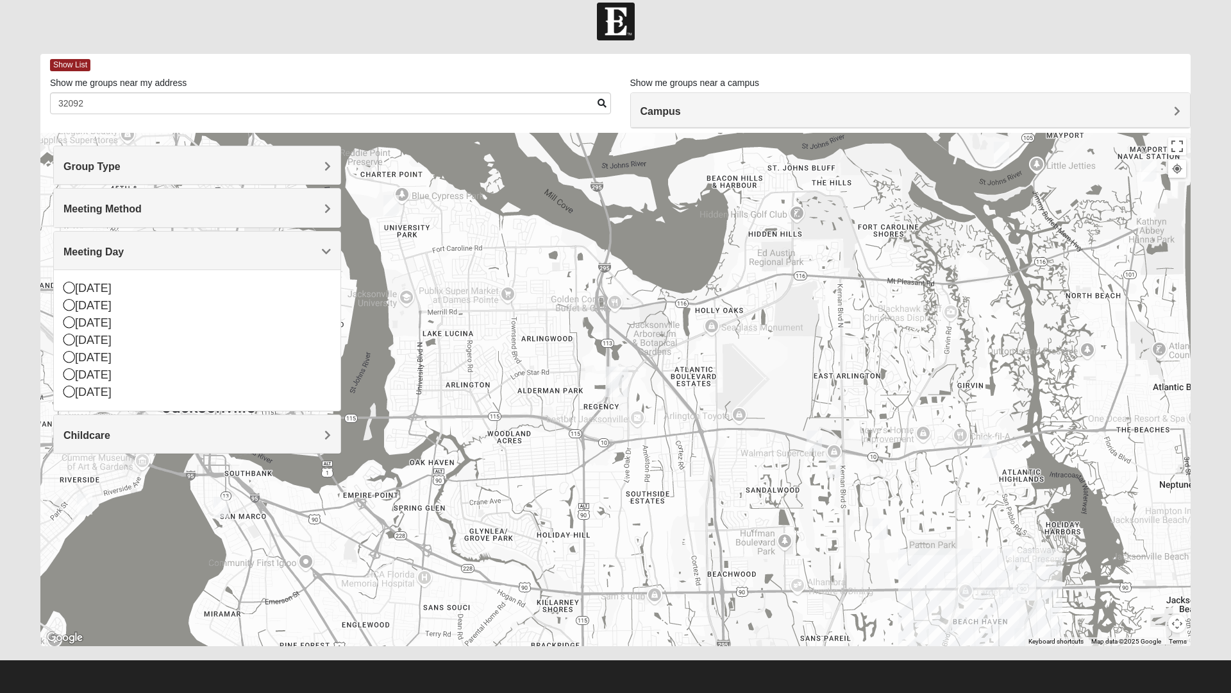
click at [307, 242] on div "Meeting Day" at bounding box center [197, 250] width 287 height 38
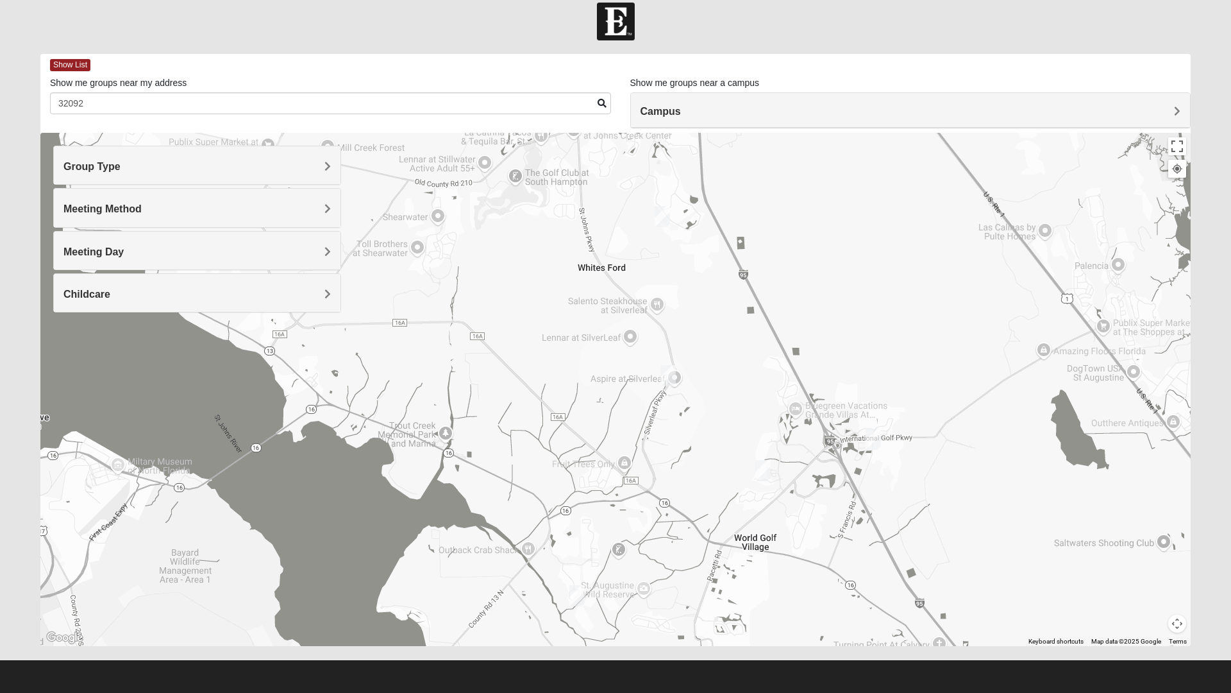
click at [670, 381] on img "Mixed Land 32092" at bounding box center [668, 375] width 26 height 31
click at [574, 340] on span "Learn More" at bounding box center [588, 346] width 54 height 13
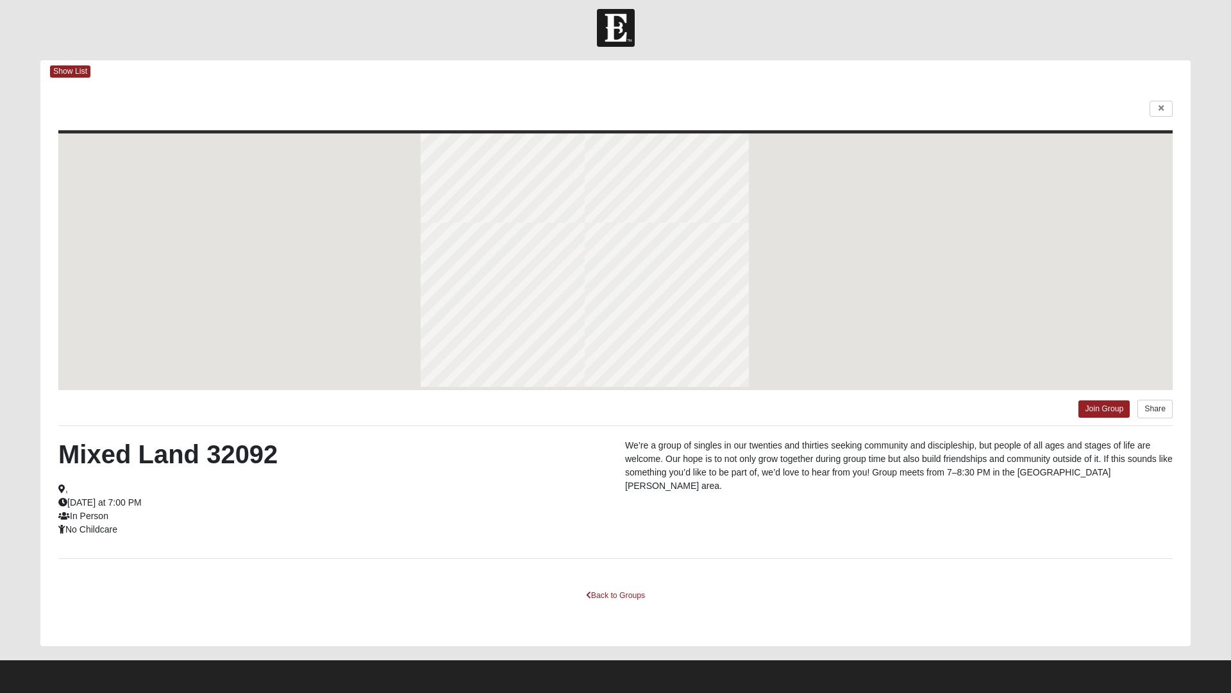
scroll to position [7, 0]
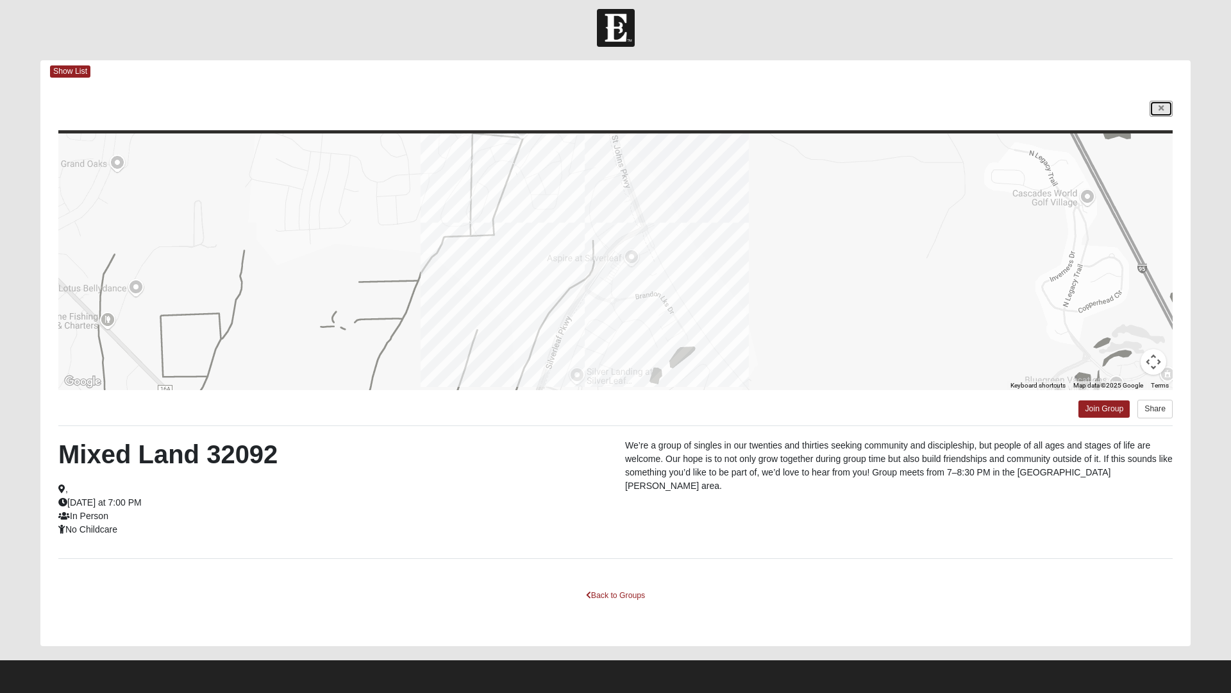
click at [1159, 112] on icon at bounding box center [1161, 109] width 5 height 8
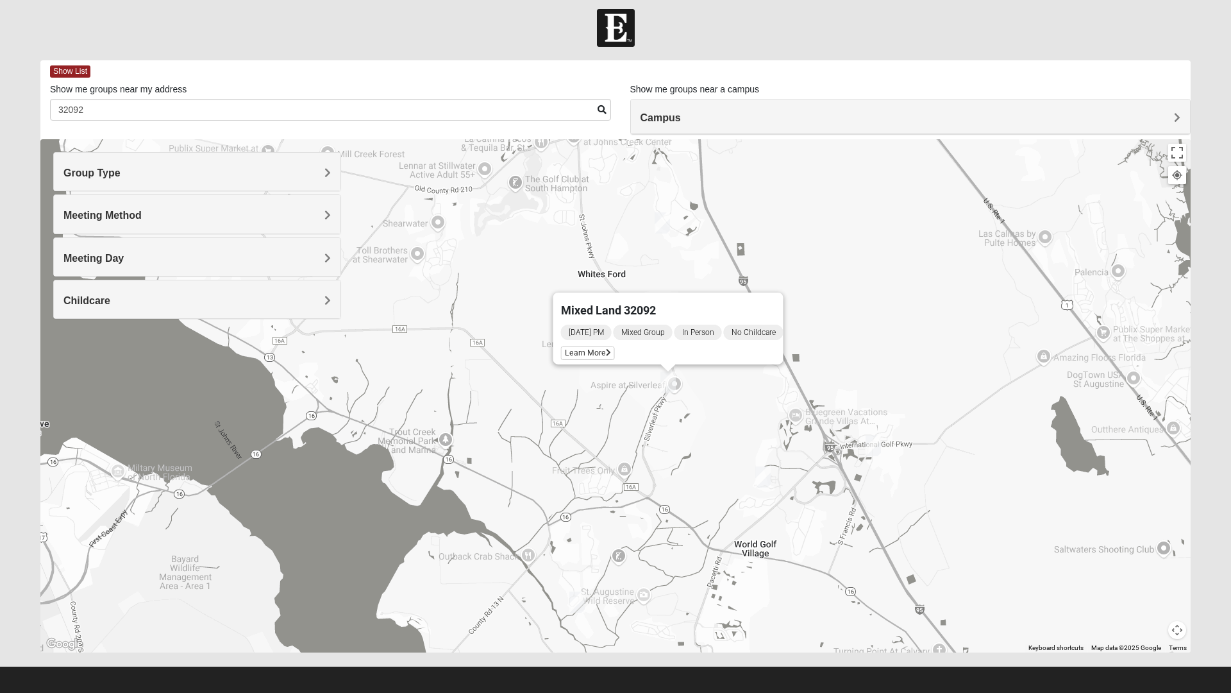
click at [753, 408] on div "Mixed Land 32092 [DATE] PM Mixed Group In Person No Childcare Learn More" at bounding box center [615, 395] width 1150 height 513
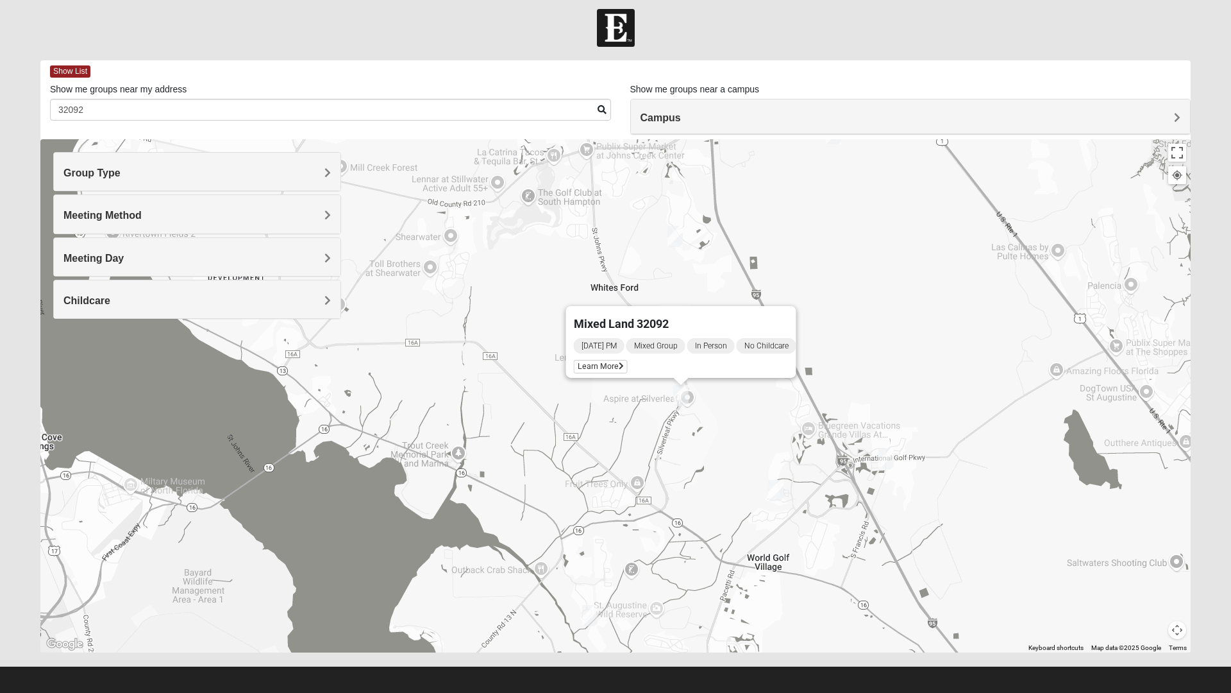
click at [675, 241] on img "Mixed Stevens 32092" at bounding box center [675, 236] width 26 height 31
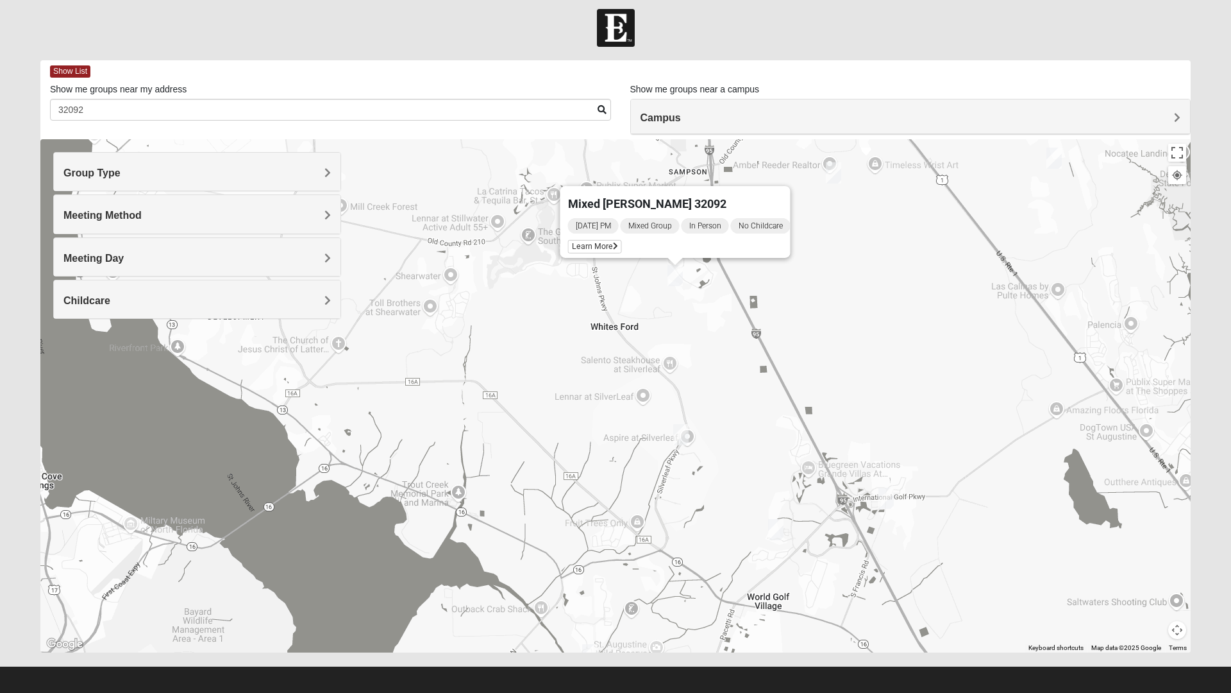
click at [589, 240] on span "Learn More" at bounding box center [595, 246] width 54 height 13
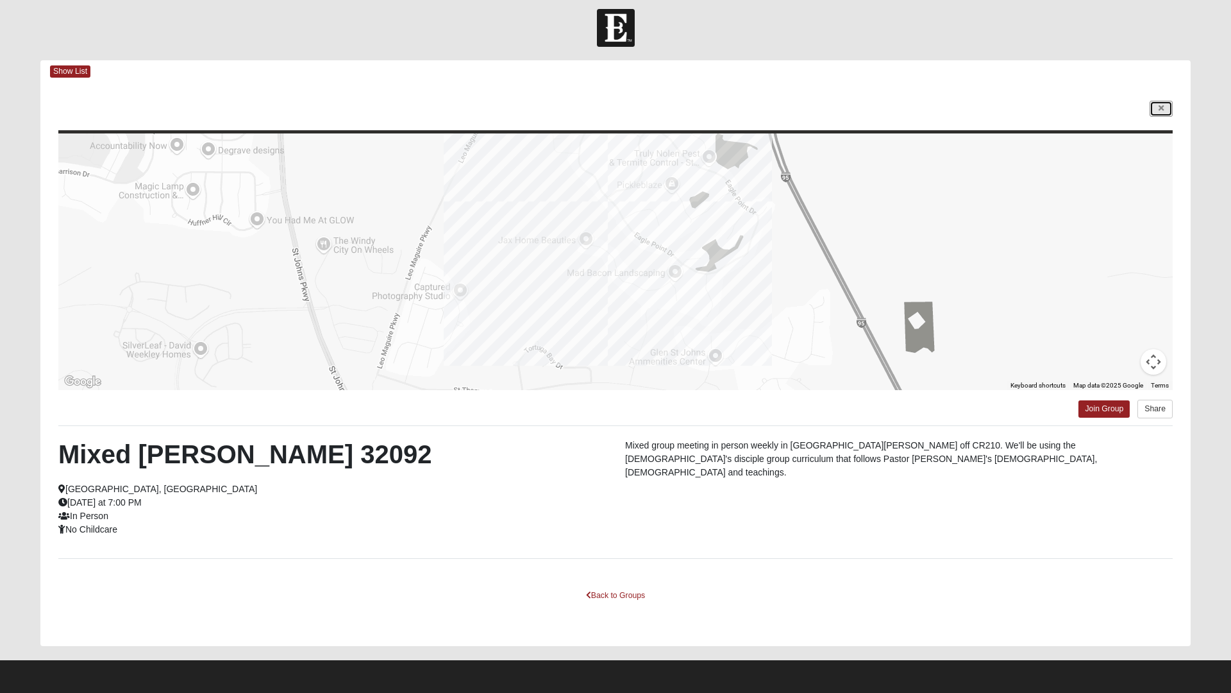
click at [1161, 109] on icon at bounding box center [1161, 109] width 5 height 8
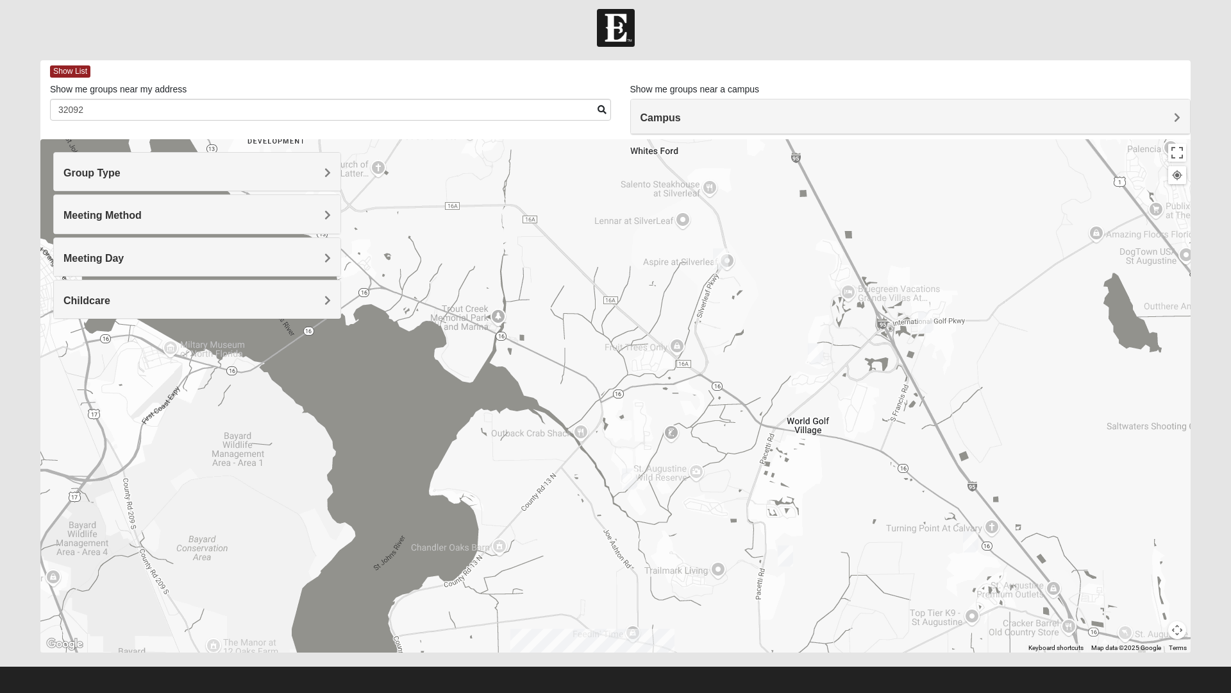
click at [817, 355] on img "Mixed Musick 32092" at bounding box center [816, 353] width 26 height 31
click at [723, 318] on span "Learn More" at bounding box center [736, 324] width 54 height 13
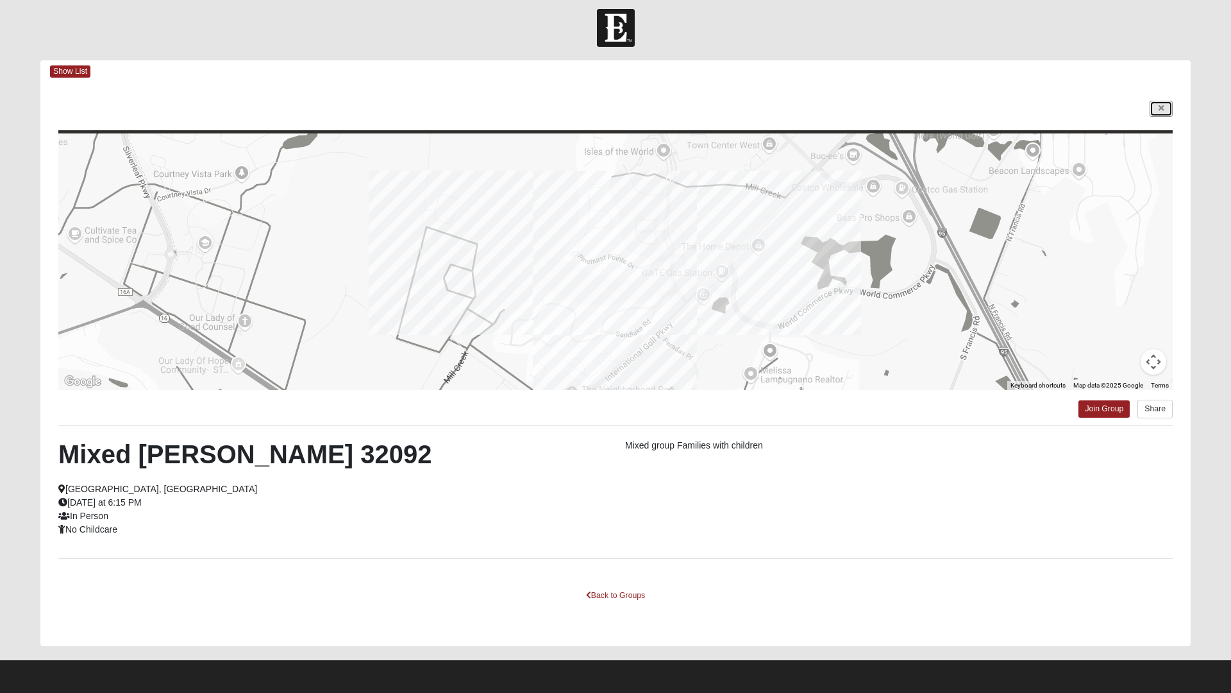
click at [1161, 109] on icon at bounding box center [1161, 109] width 5 height 8
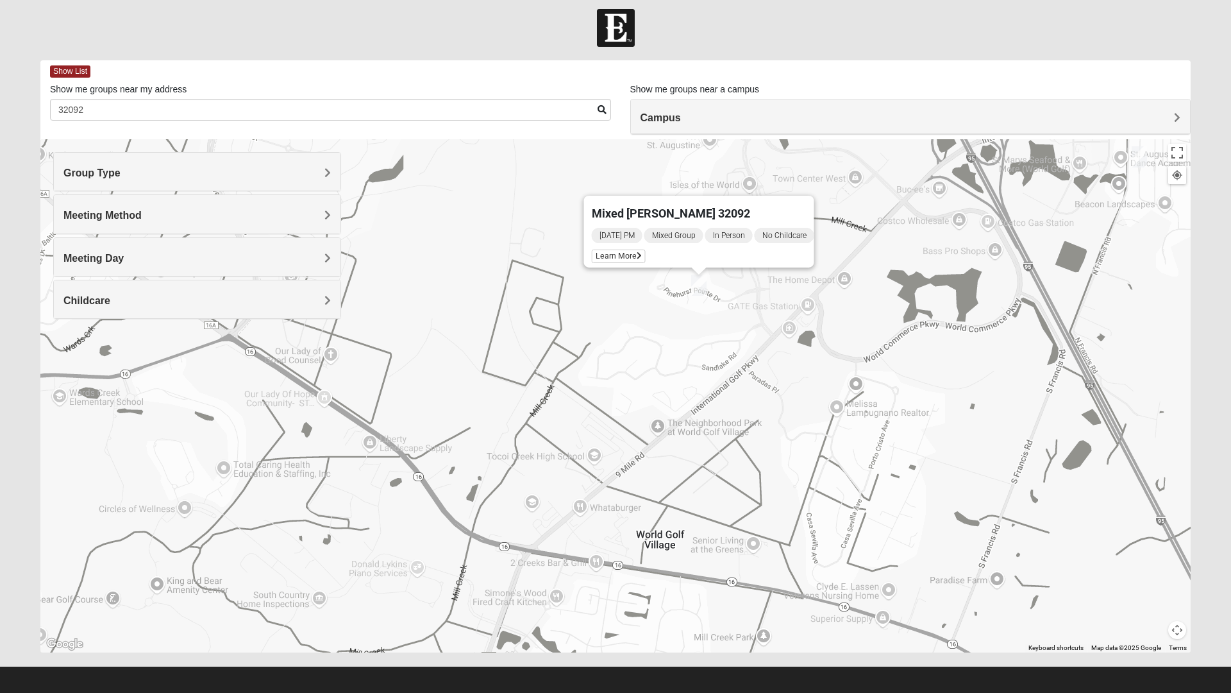
click at [608, 249] on span "Learn More" at bounding box center [619, 255] width 54 height 13
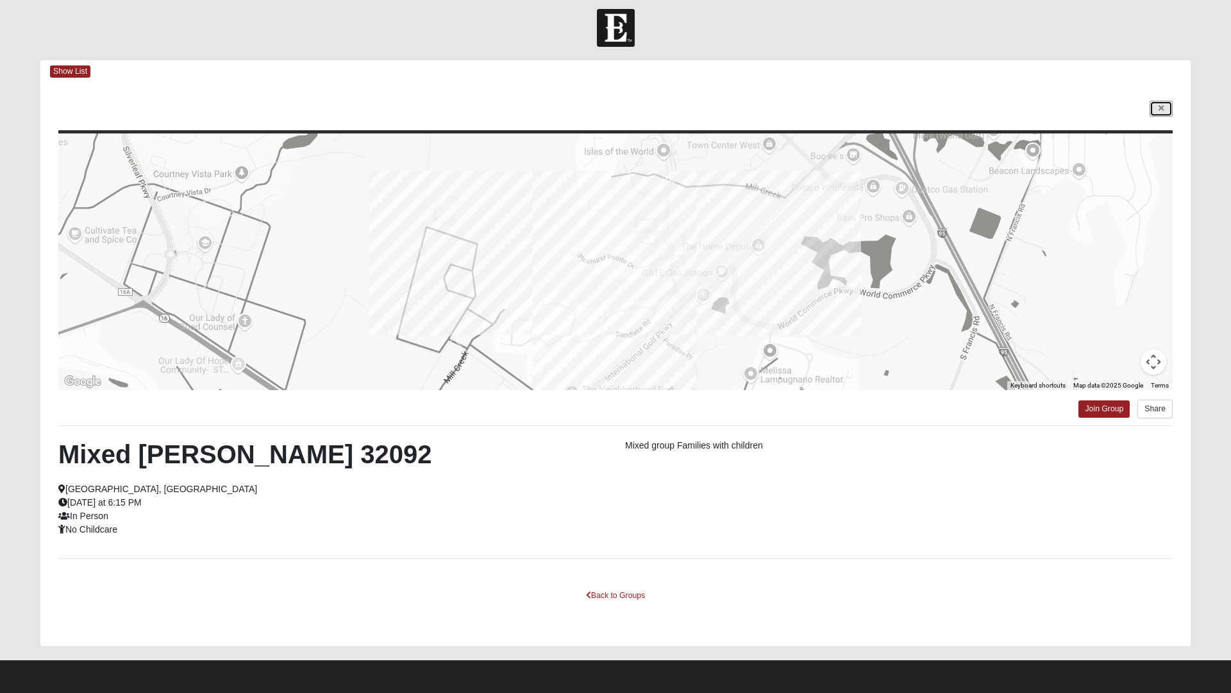
click at [1161, 109] on icon at bounding box center [1161, 109] width 5 height 8
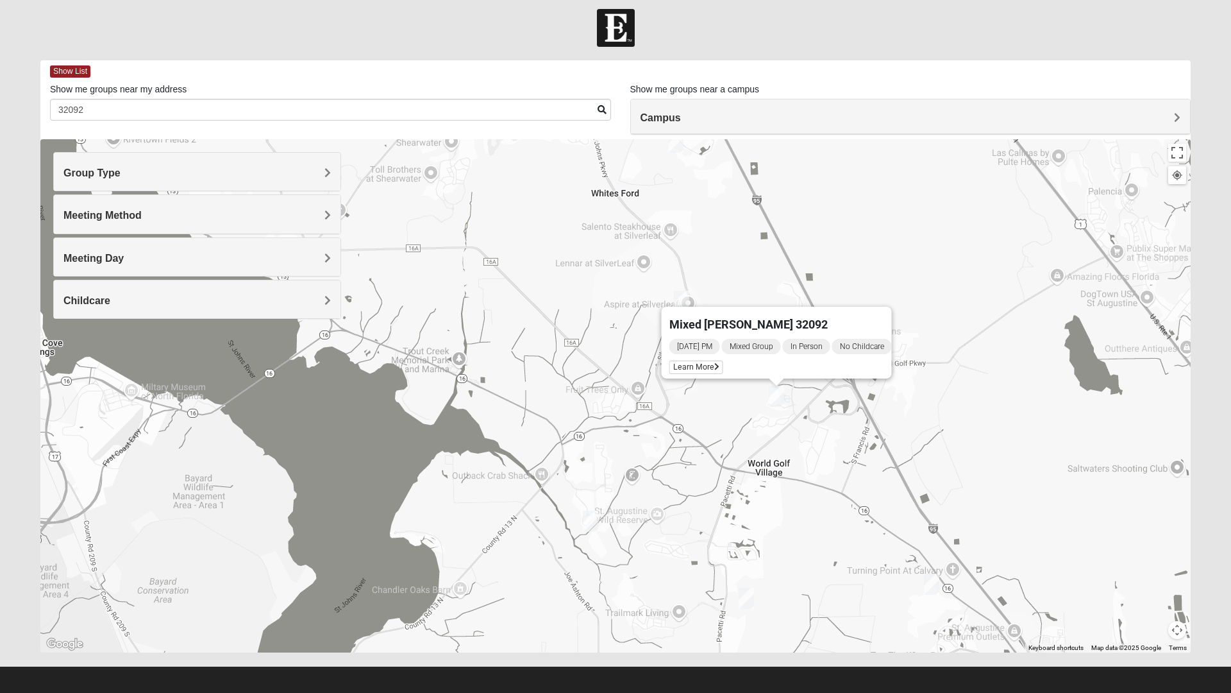
click at [683, 294] on img "Mixed Land 32092" at bounding box center [682, 300] width 26 height 31
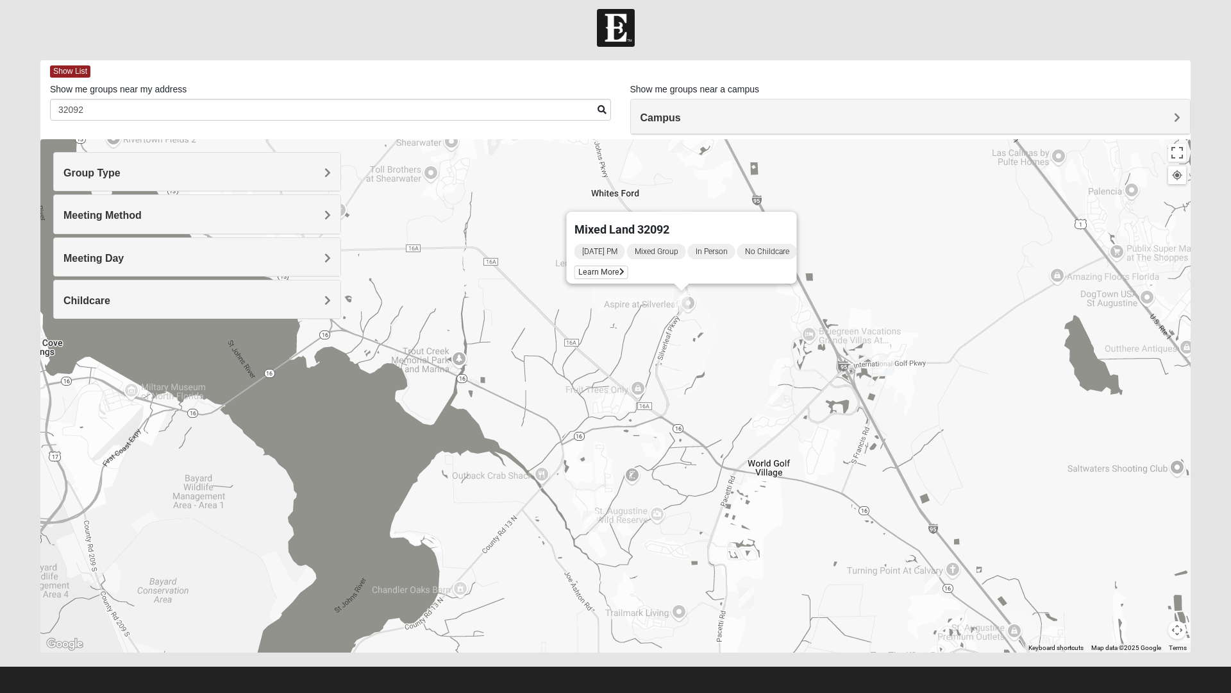
click at [602, 265] on span "Learn More" at bounding box center [602, 271] width 54 height 13
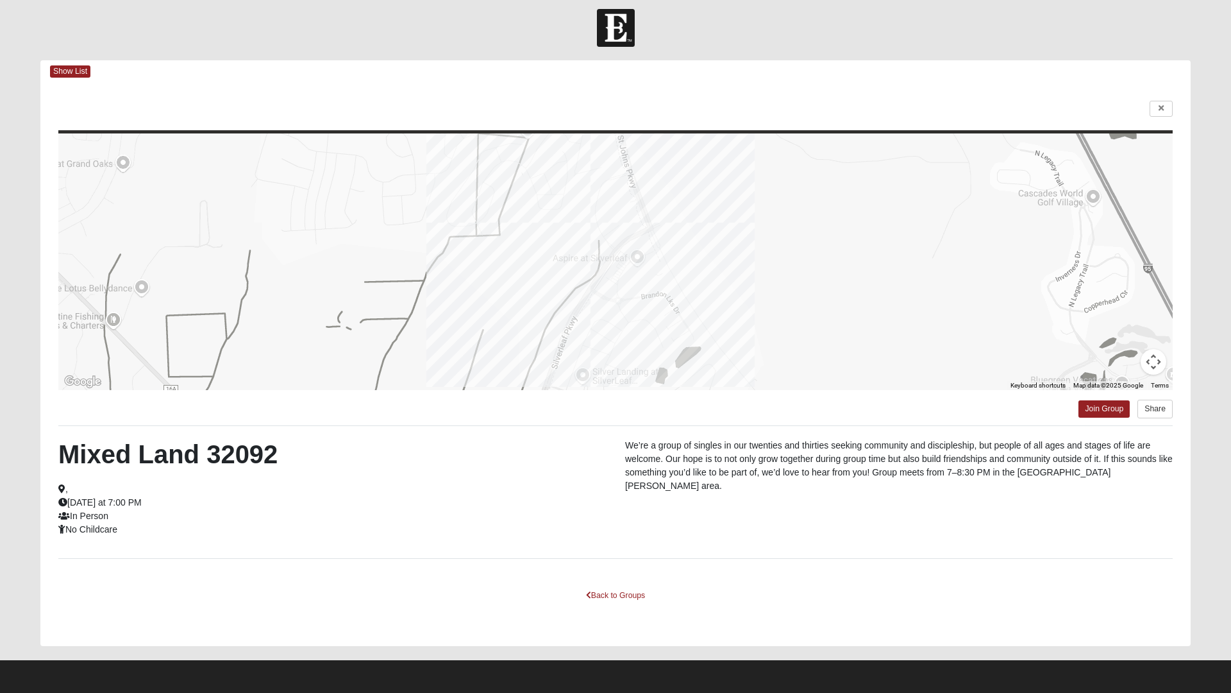
click at [1150, 115] on div at bounding box center [1161, 109] width 23 height 17
click at [1161, 109] on icon at bounding box center [1161, 109] width 5 height 8
